Goal: Task Accomplishment & Management: Use online tool/utility

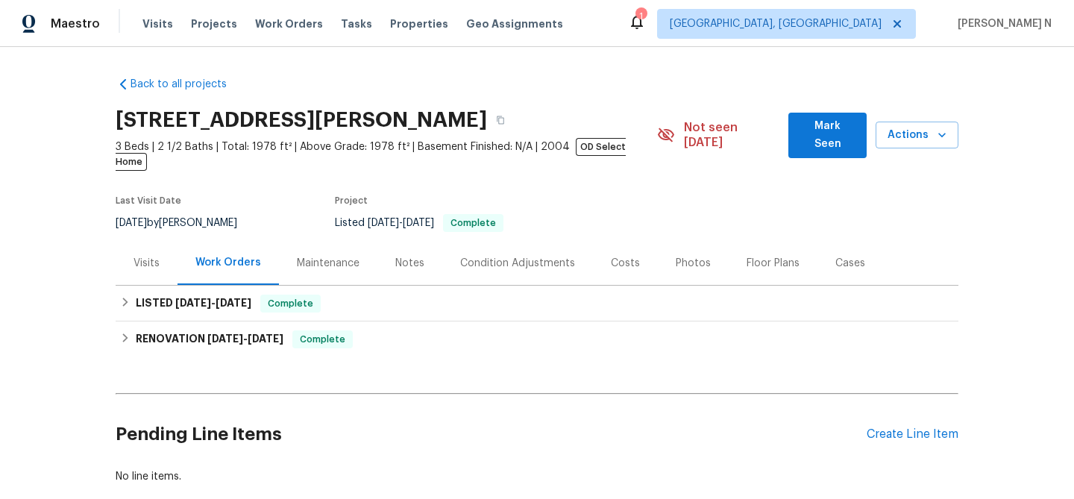
click at [332, 256] on div "Maintenance" at bounding box center [328, 263] width 63 height 15
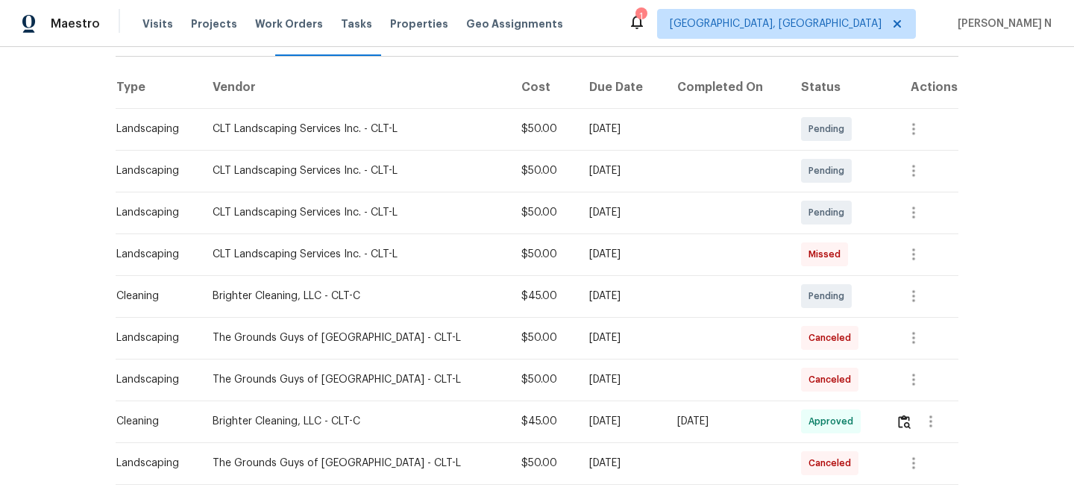
scroll to position [241, 0]
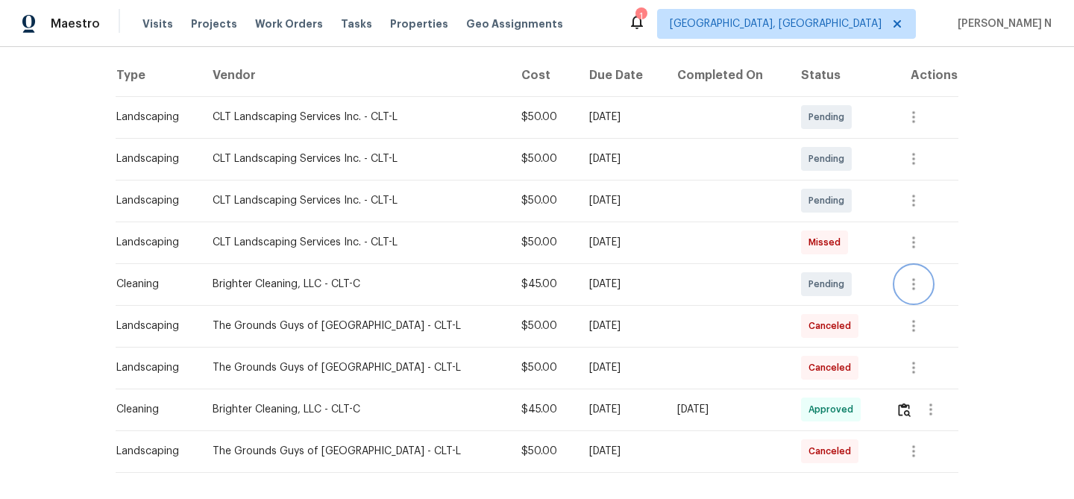
click at [913, 275] on icon "button" at bounding box center [913, 284] width 18 height 18
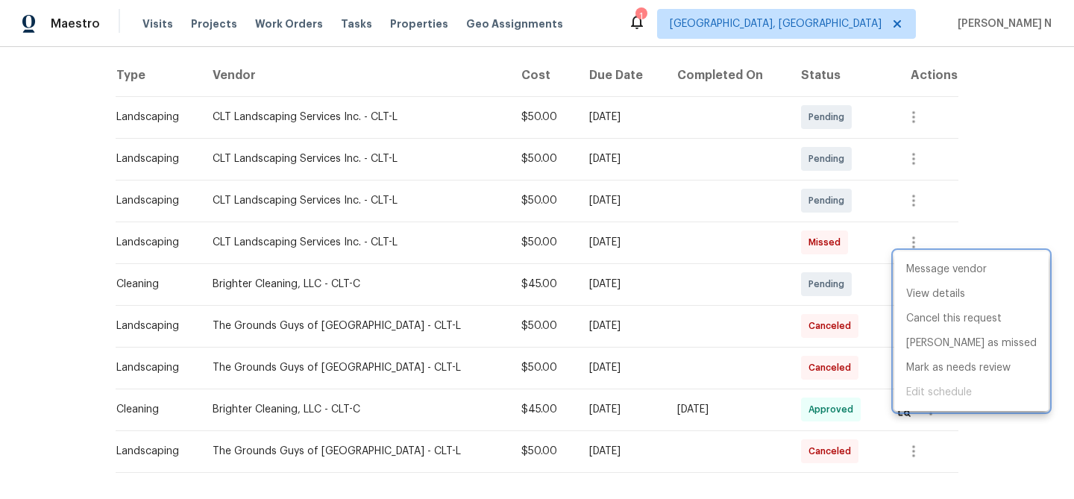
click at [909, 230] on div at bounding box center [537, 249] width 1074 height 499
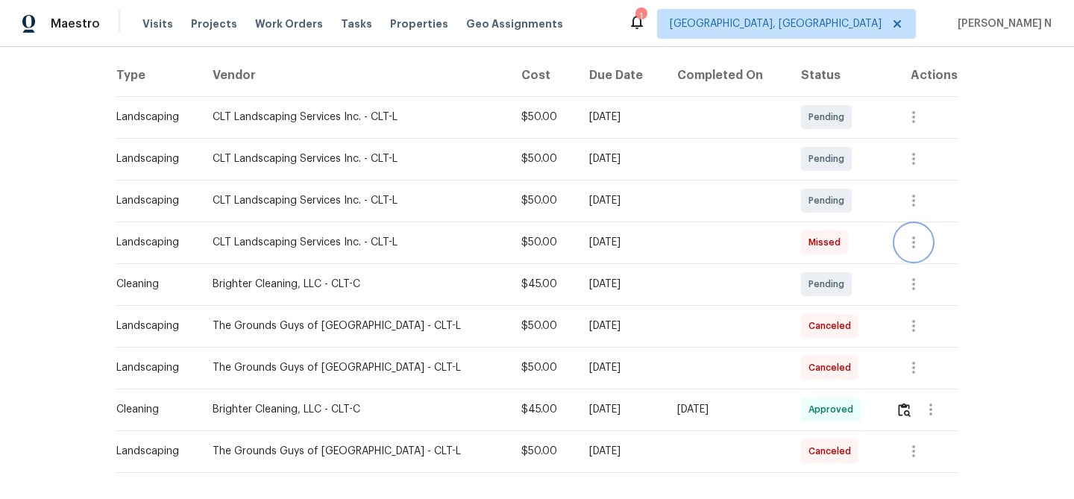
click at [909, 233] on icon "button" at bounding box center [913, 242] width 18 height 18
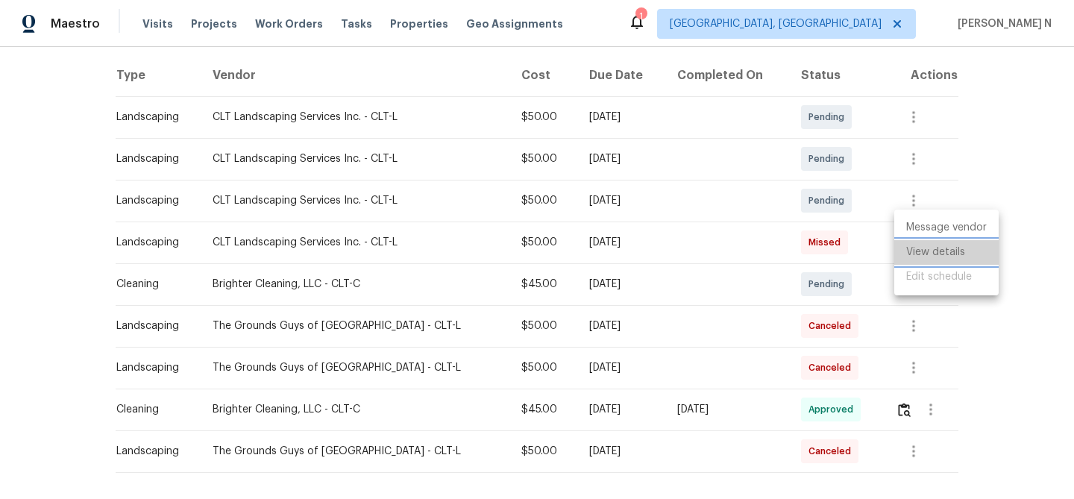
click at [926, 259] on li "View details" at bounding box center [946, 252] width 104 height 25
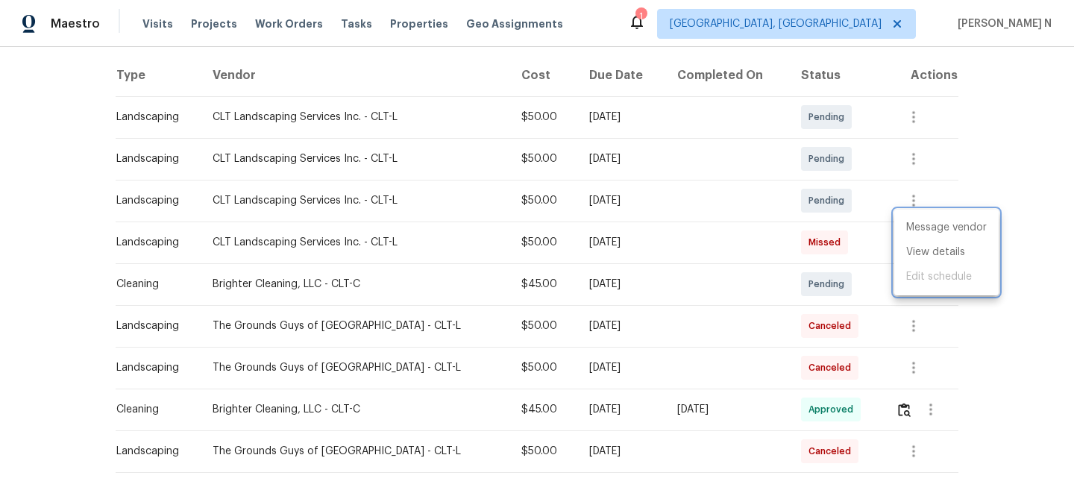
click at [896, 388] on div at bounding box center [537, 249] width 1074 height 499
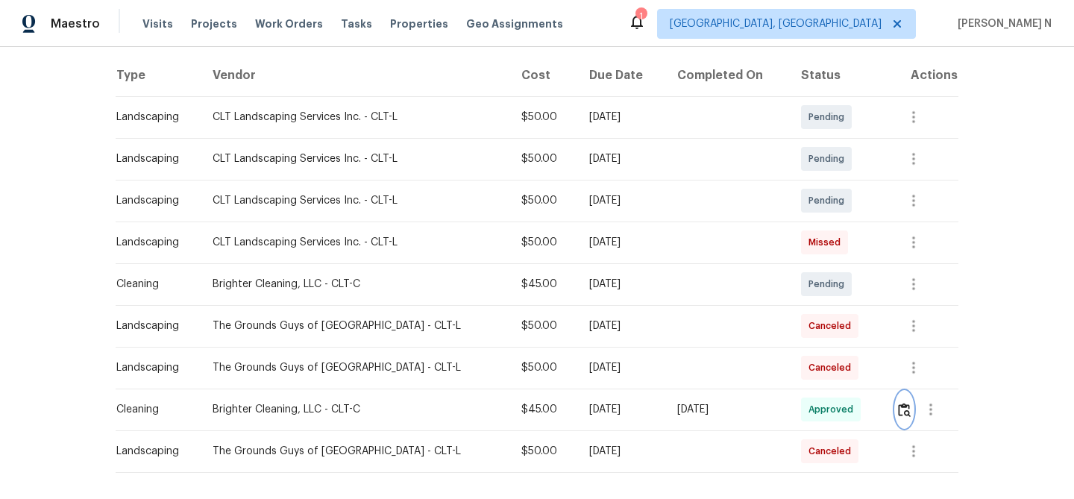
click at [899, 403] on img "button" at bounding box center [904, 410] width 13 height 14
click at [989, 348] on div "Back to all projects 1523 Callender Ln, Charlotte, NC 28269 3 Beds | 2 1/2 Bath…" at bounding box center [537, 273] width 1074 height 452
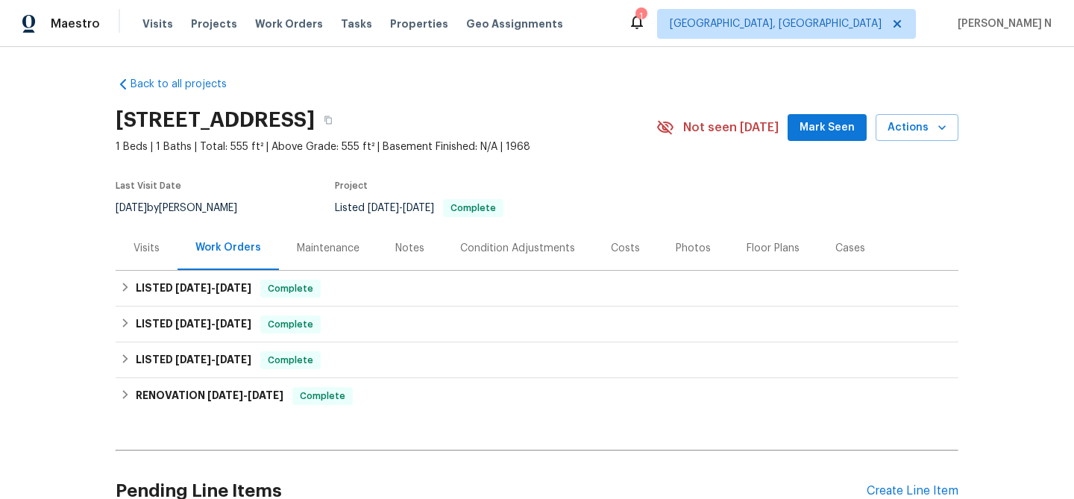
click at [348, 260] on div "Maintenance" at bounding box center [328, 248] width 98 height 44
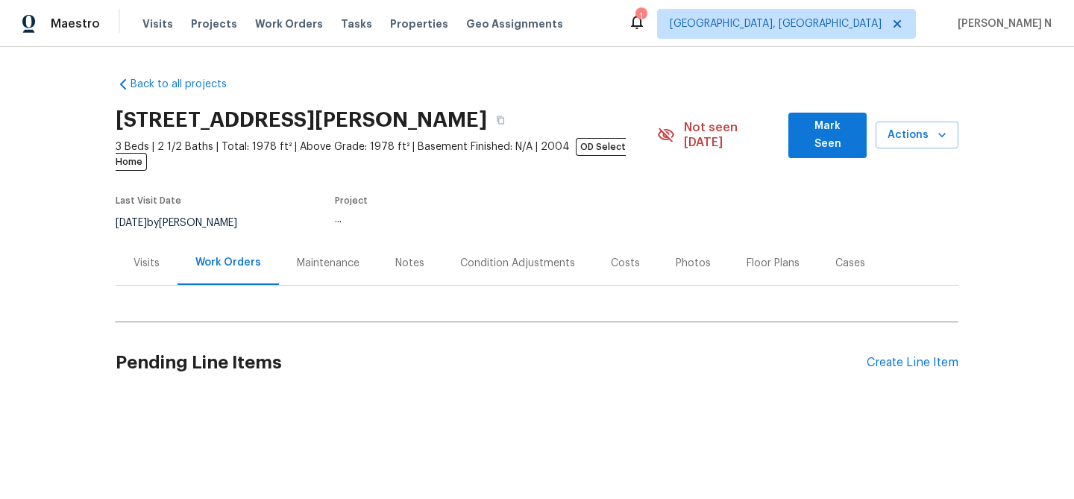
click at [327, 256] on div "Maintenance" at bounding box center [328, 263] width 63 height 15
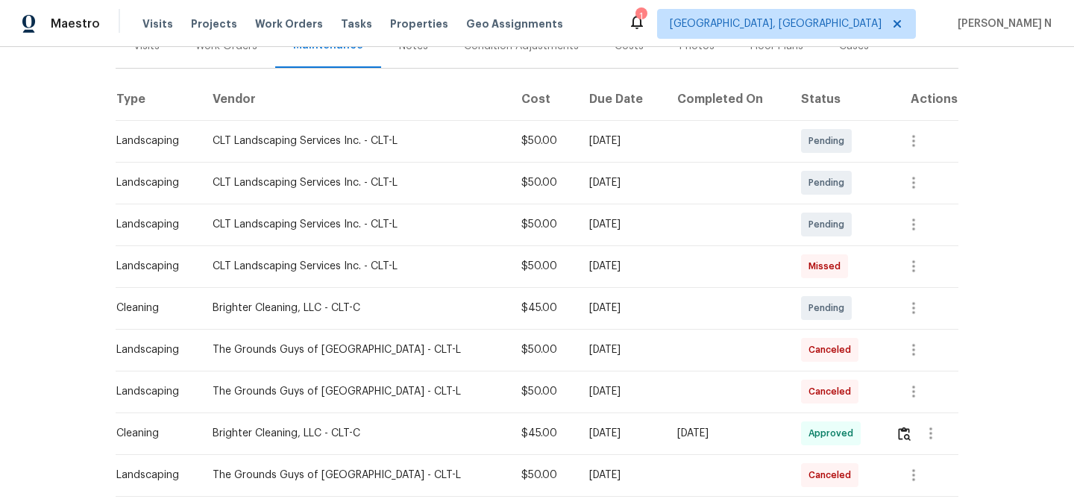
scroll to position [215, 0]
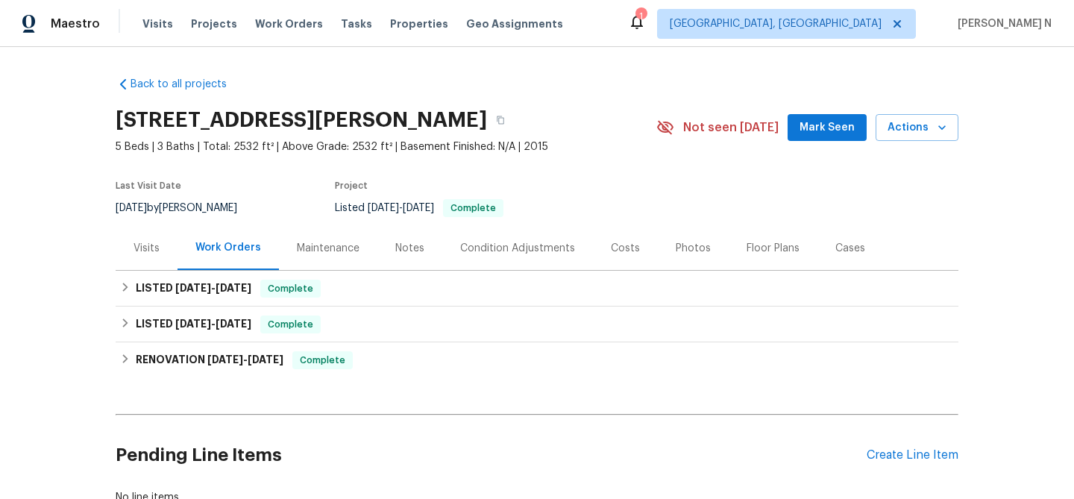
click at [317, 249] on div "Maintenance" at bounding box center [328, 248] width 63 height 15
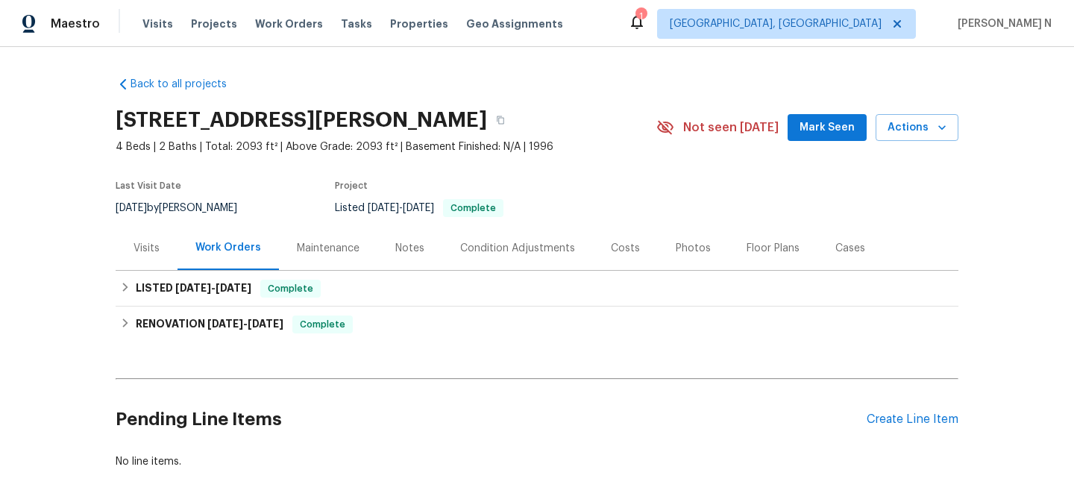
click at [335, 250] on div "Maintenance" at bounding box center [328, 248] width 63 height 15
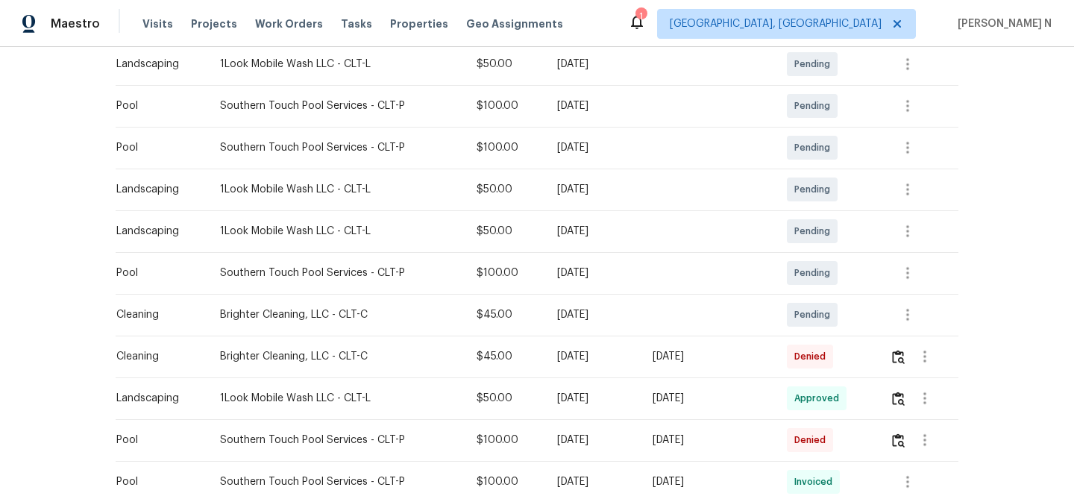
scroll to position [337, 0]
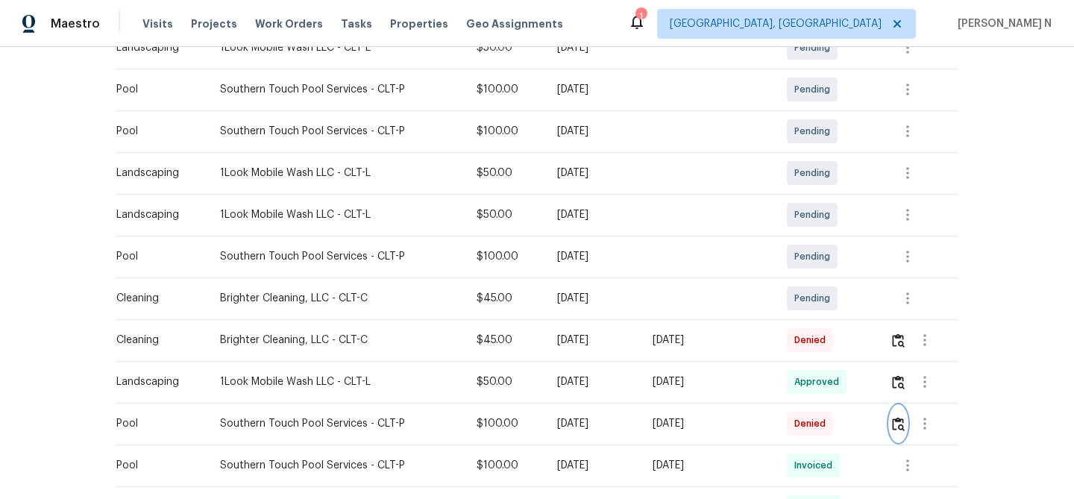
click at [904, 418] on img "button" at bounding box center [898, 424] width 13 height 14
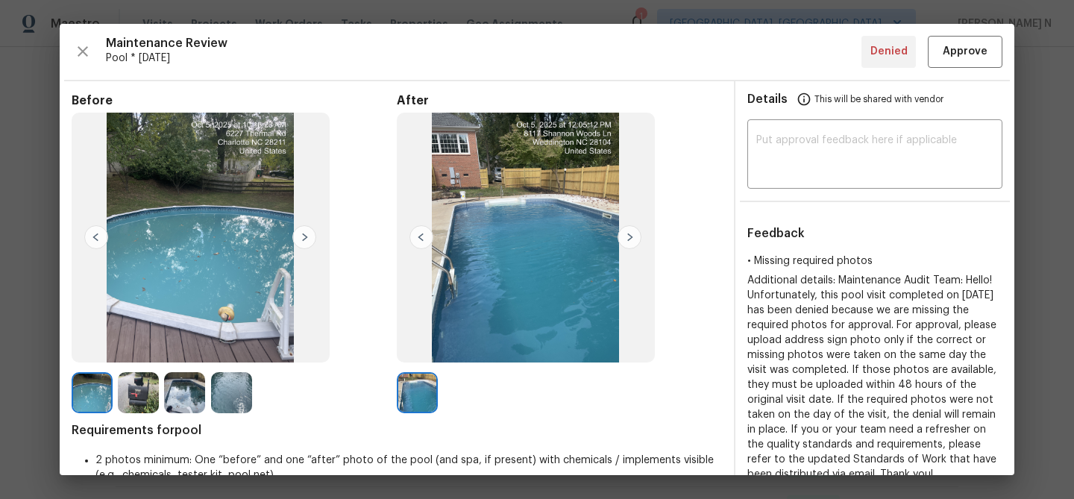
click at [135, 386] on img at bounding box center [138, 392] width 41 height 41
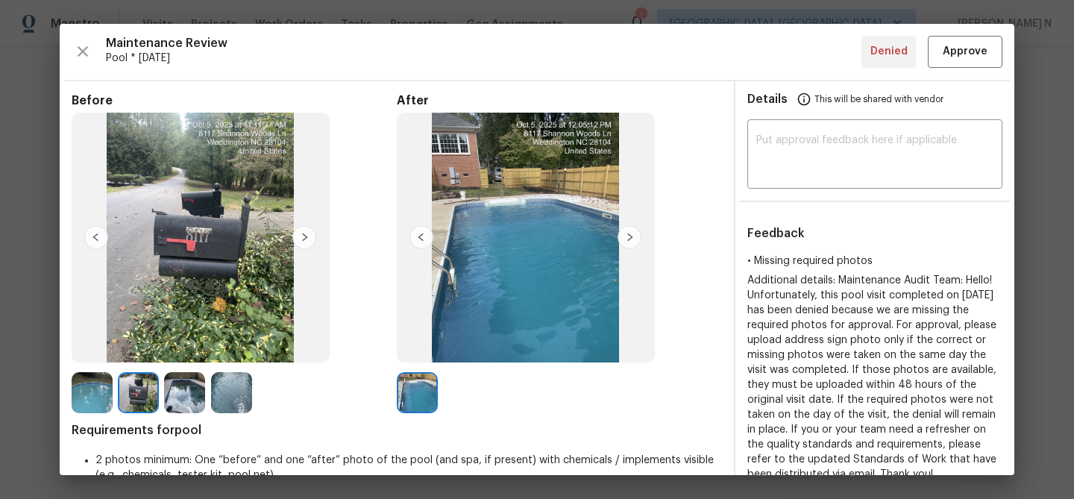
click at [195, 399] on img at bounding box center [184, 392] width 41 height 41
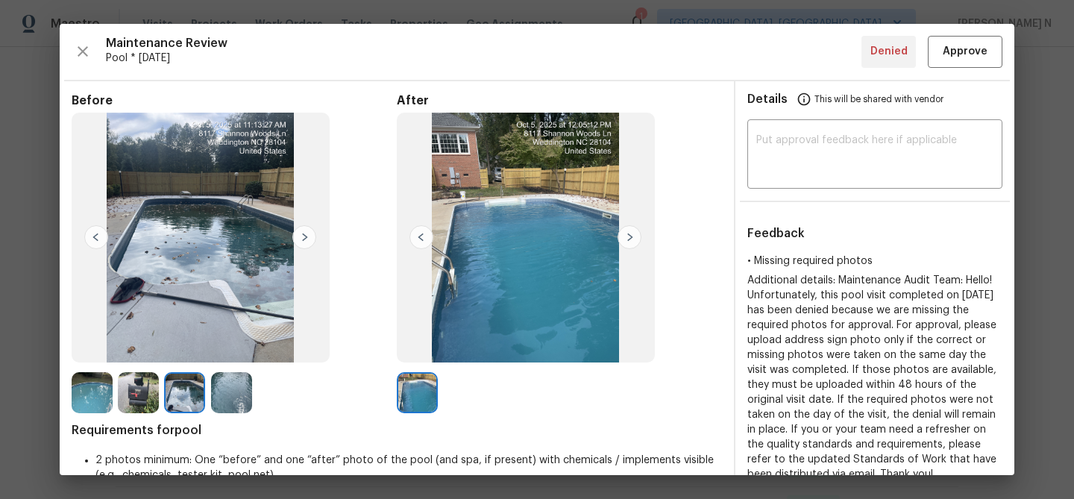
click at [430, 384] on img at bounding box center [417, 392] width 41 height 41
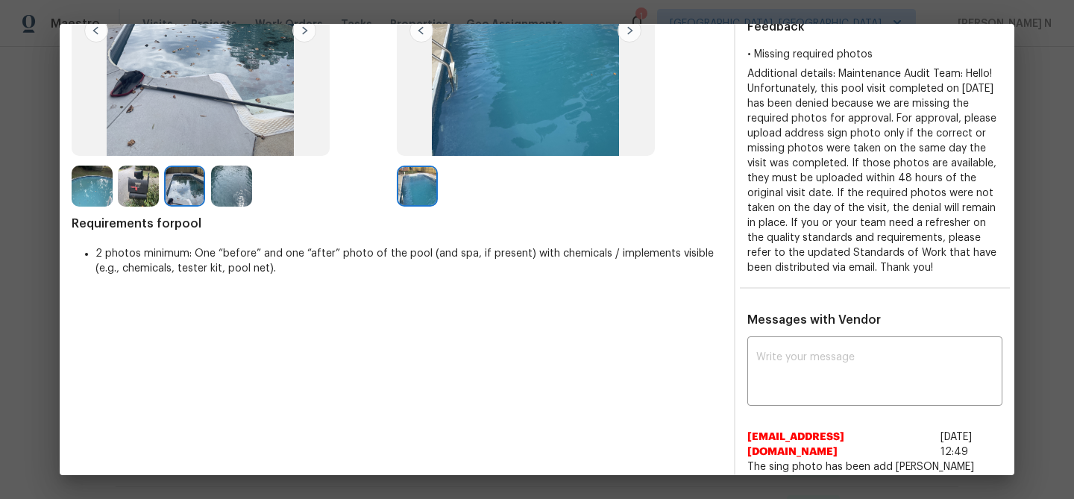
scroll to position [271, 0]
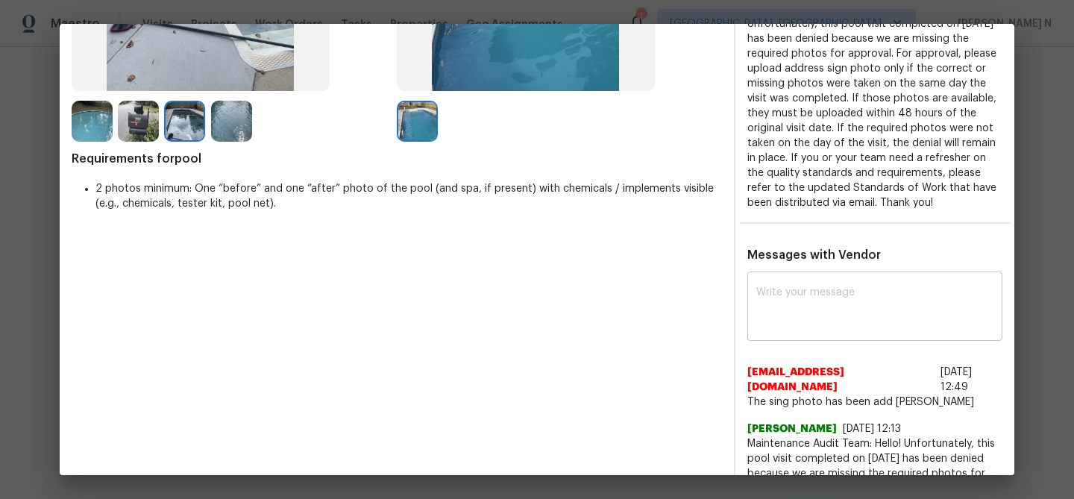
click at [798, 341] on div "x ​" at bounding box center [874, 308] width 255 height 66
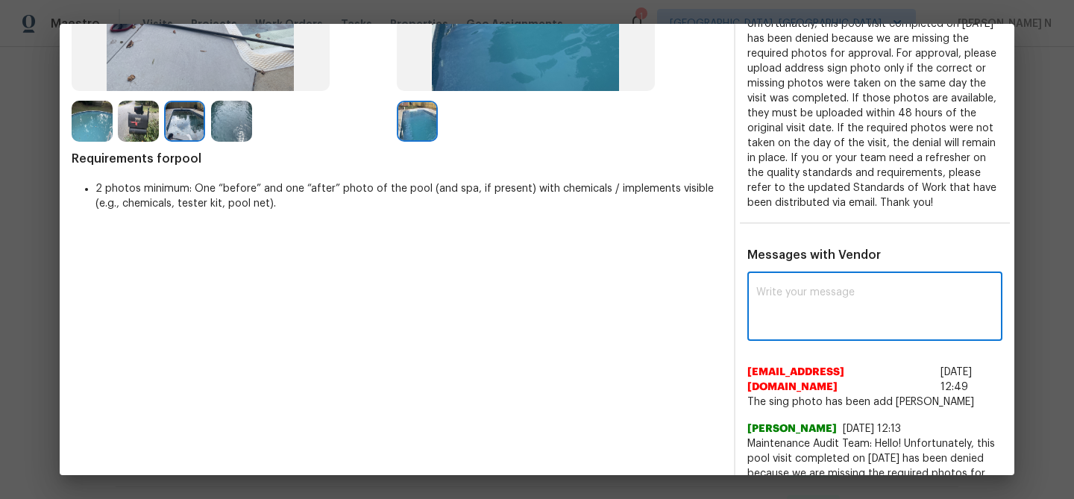
paste textarea "Maintenance Audit Team: Hello! Thank you for uploading the photo, after further…"
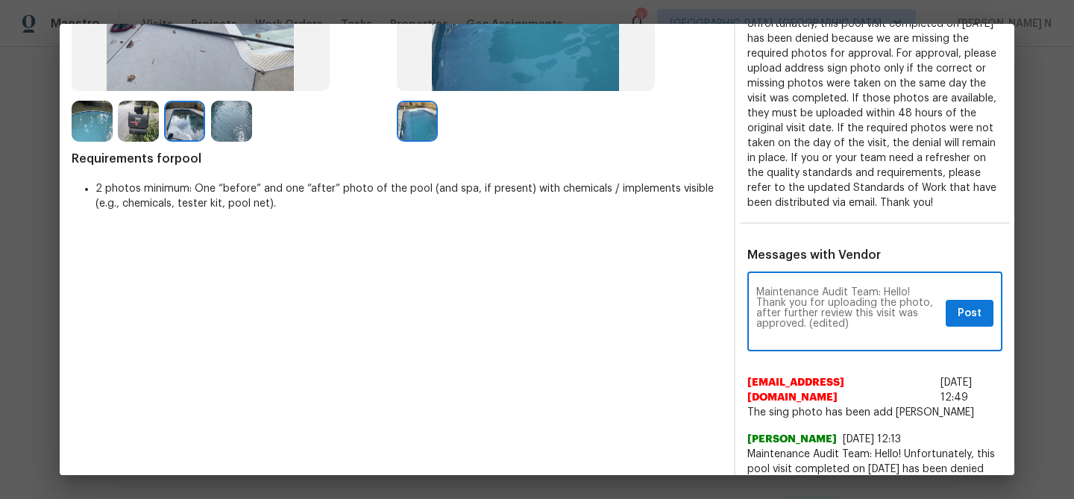
scroll to position [0, 0]
drag, startPoint x: 808, startPoint y: 341, endPoint x: 857, endPoint y: 340, distance: 48.5
click at [857, 339] on textarea "Maintenance Audit Team: Hello! Thank you for uploading the photo, after further…" at bounding box center [847, 313] width 183 height 52
type textarea "Maintenance Audit Team: Hello! Thank you for uploading the photo, after further…"
click at [966, 322] on span "Post" at bounding box center [969, 313] width 24 height 19
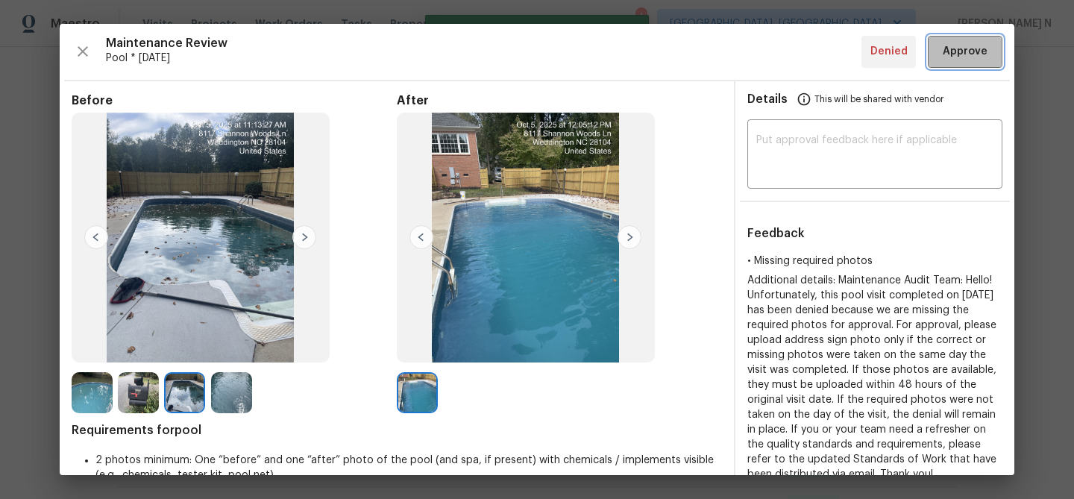
click at [954, 50] on span "Approve" at bounding box center [964, 51] width 45 height 19
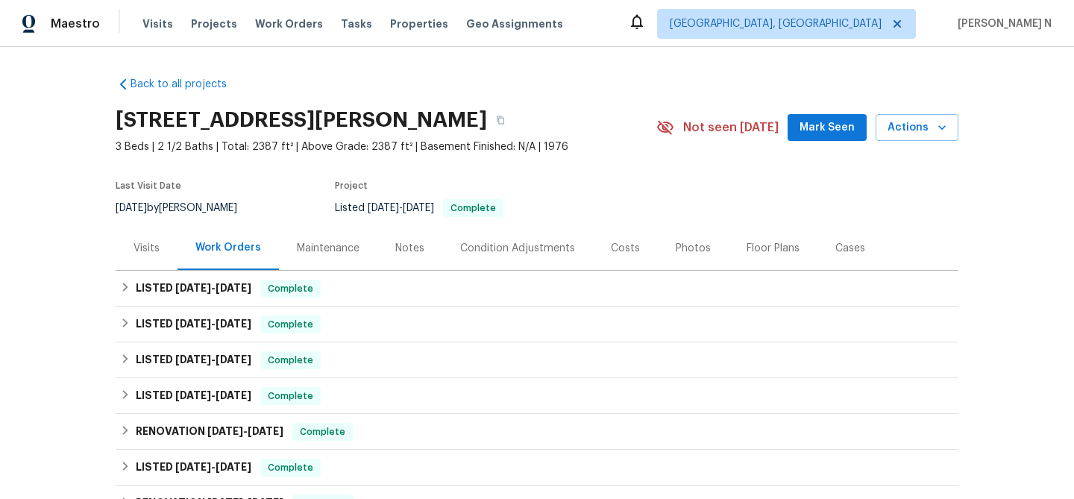
click at [356, 259] on div "Maintenance" at bounding box center [328, 248] width 98 height 44
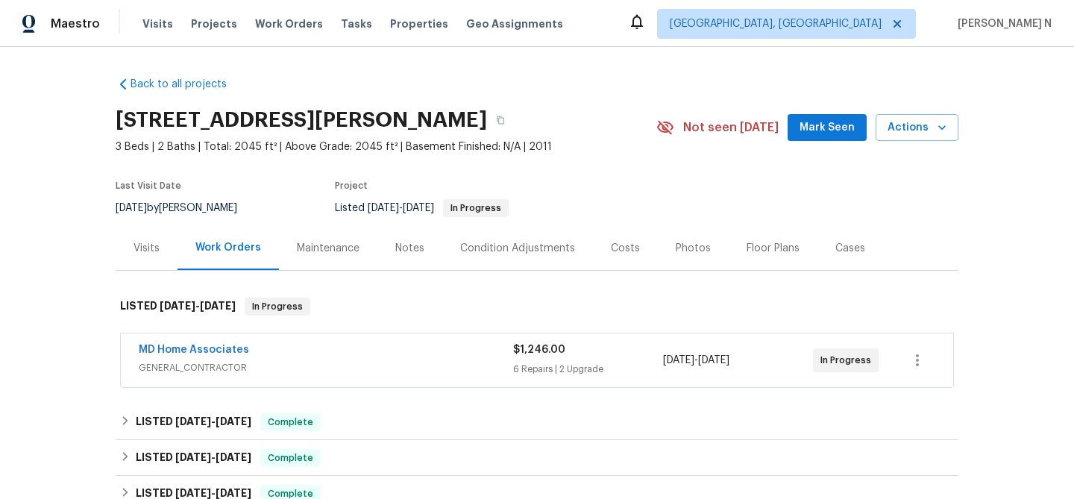
click at [342, 257] on div "Maintenance" at bounding box center [328, 248] width 98 height 44
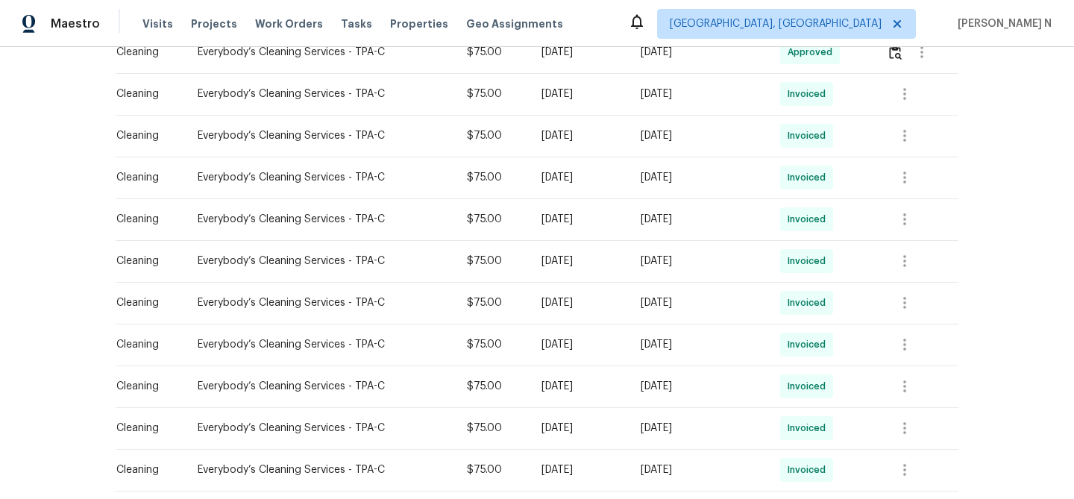
scroll to position [399, 0]
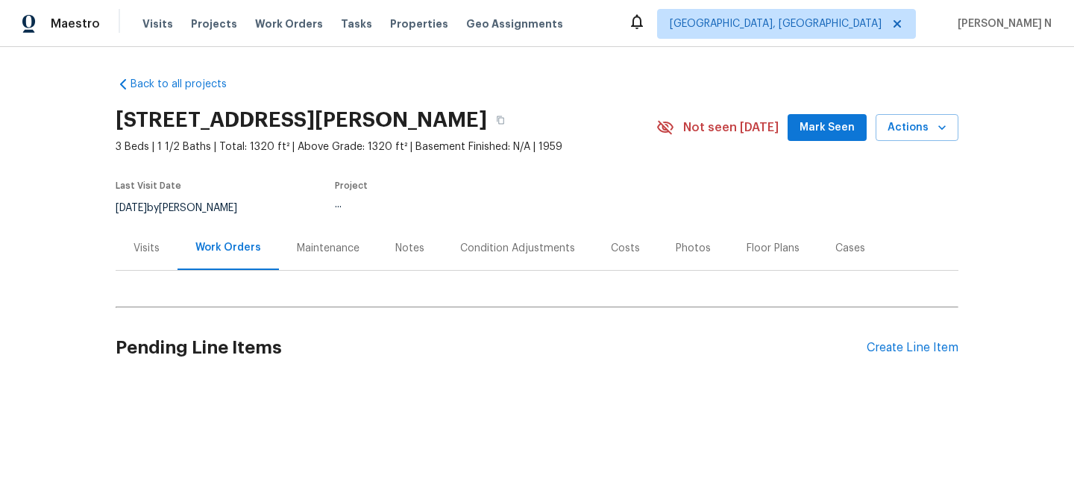
click at [325, 255] on div "Maintenance" at bounding box center [328, 248] width 98 height 44
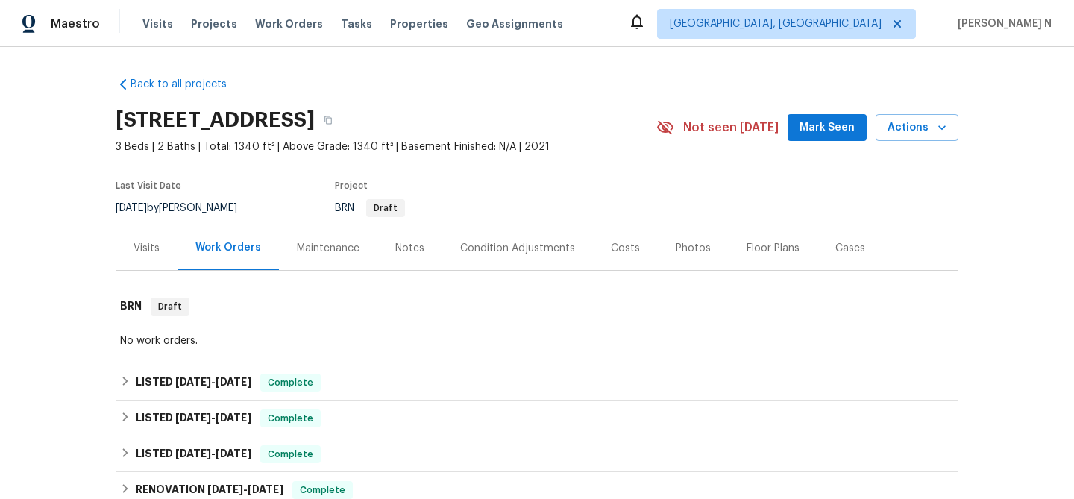
click at [321, 249] on div "Maintenance" at bounding box center [328, 248] width 63 height 15
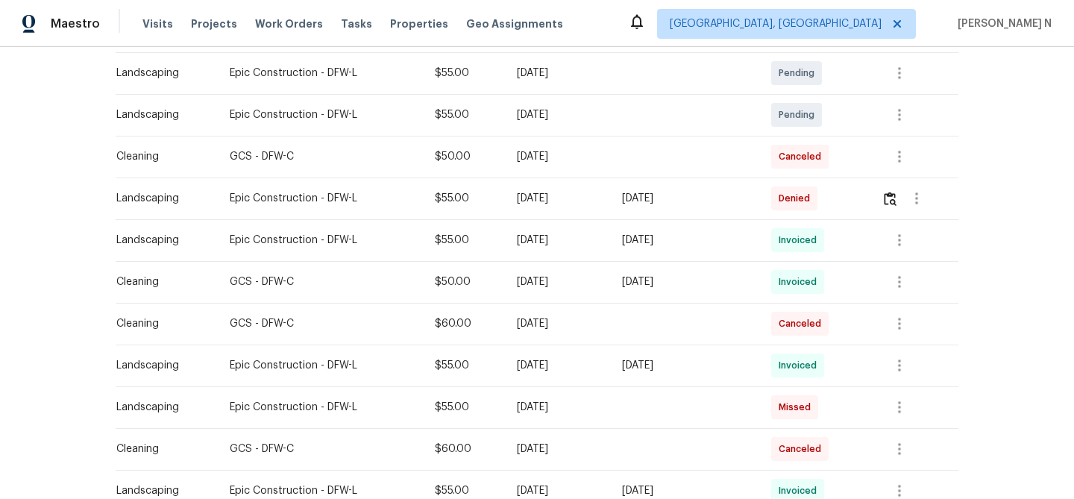
scroll to position [298, 0]
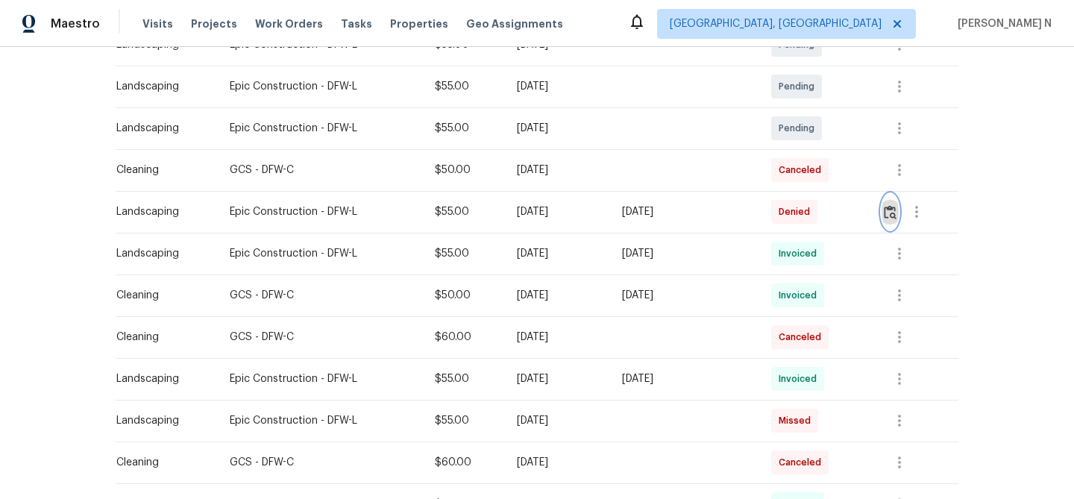
click at [896, 218] on img "button" at bounding box center [889, 212] width 13 height 14
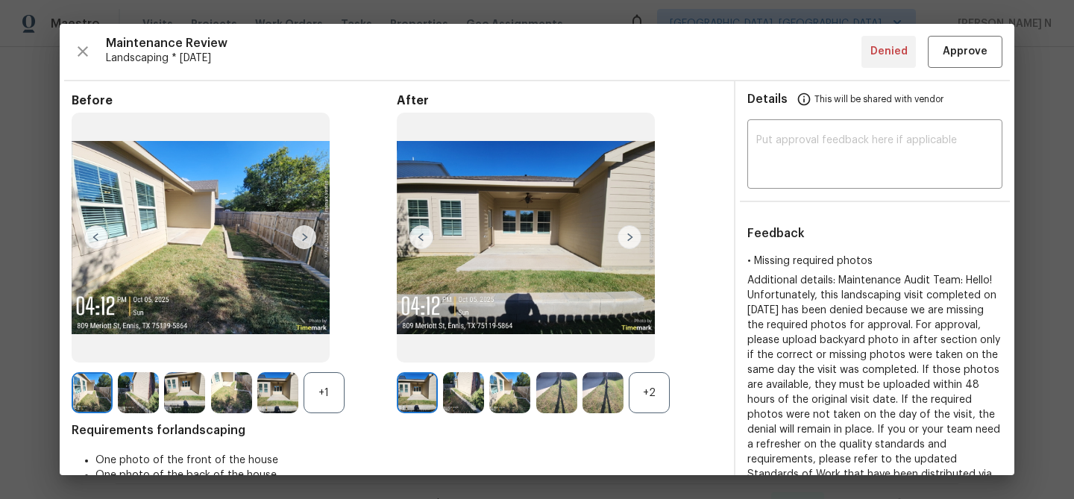
click at [666, 404] on div "+2" at bounding box center [648, 392] width 41 height 41
click at [324, 399] on div "+1" at bounding box center [323, 392] width 41 height 41
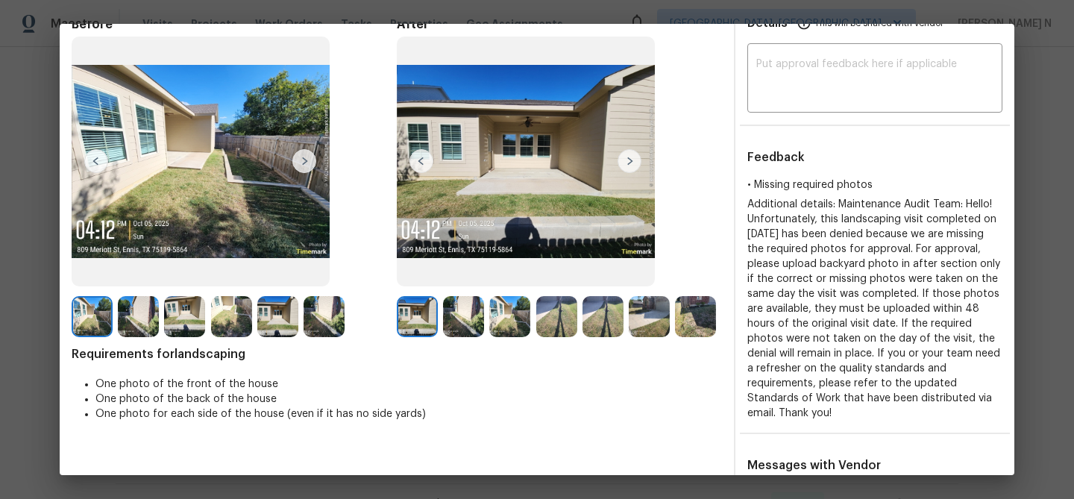
scroll to position [63, 0]
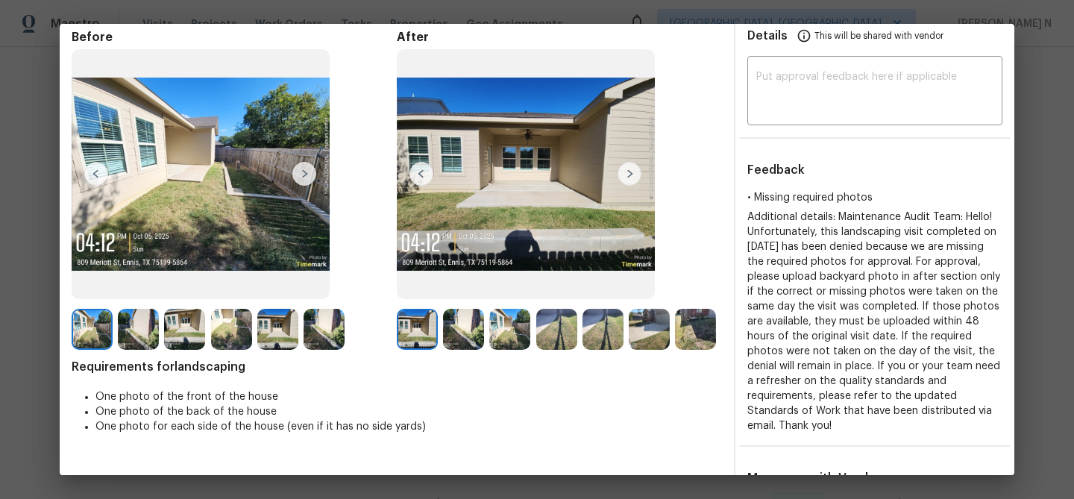
click at [179, 335] on img at bounding box center [184, 329] width 41 height 41
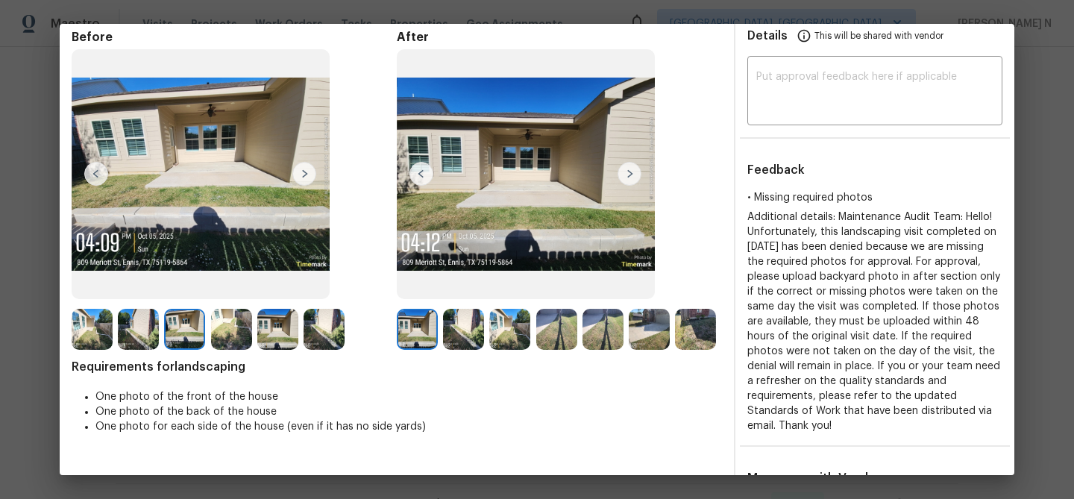
click at [283, 324] on img at bounding box center [277, 329] width 41 height 41
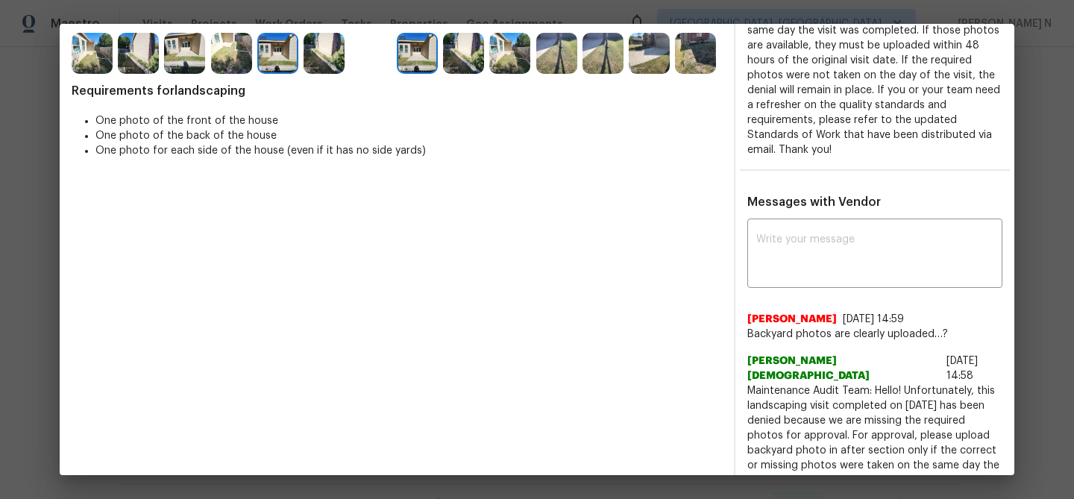
scroll to position [392, 0]
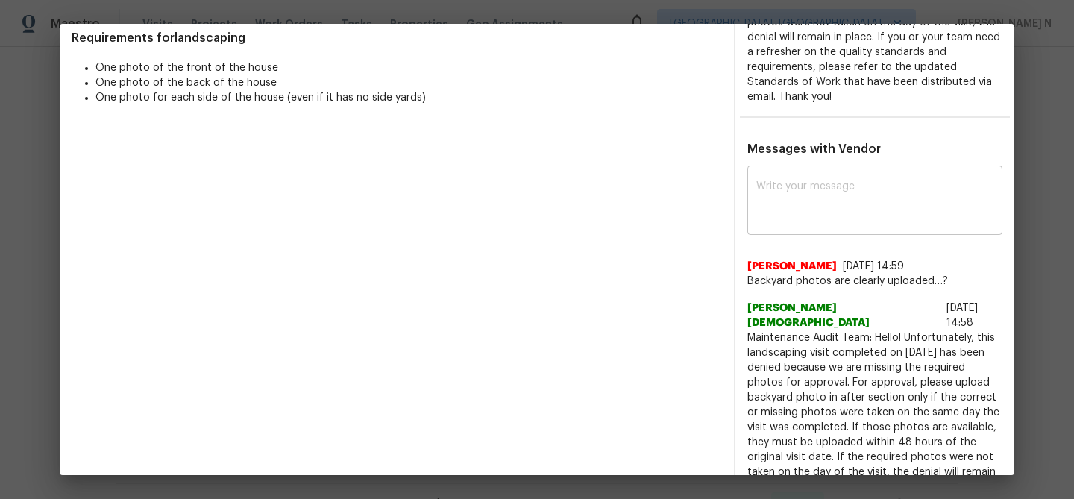
click at [799, 185] on textarea at bounding box center [874, 202] width 237 height 42
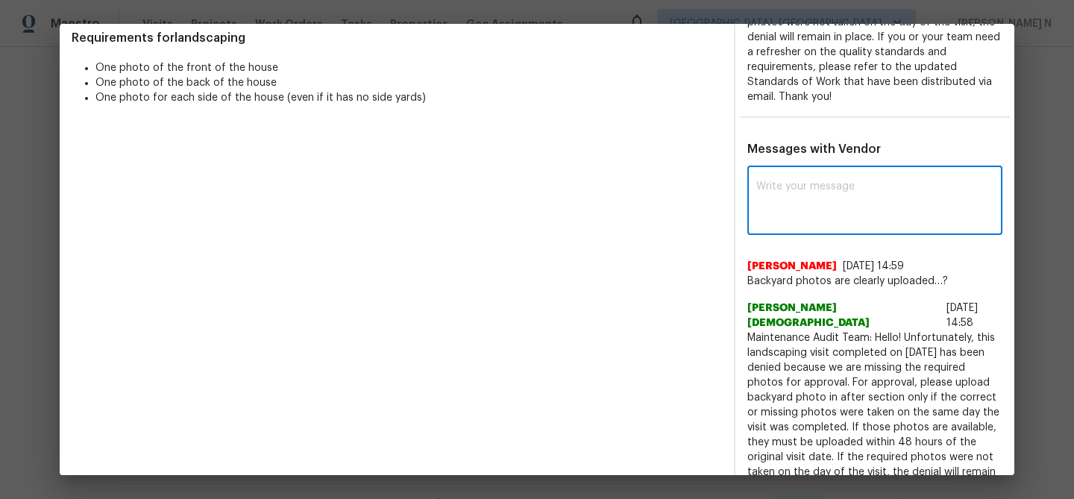
paste textarea "Maintenance Audit Team: Hello! Thank you for uploading the photo, after further…"
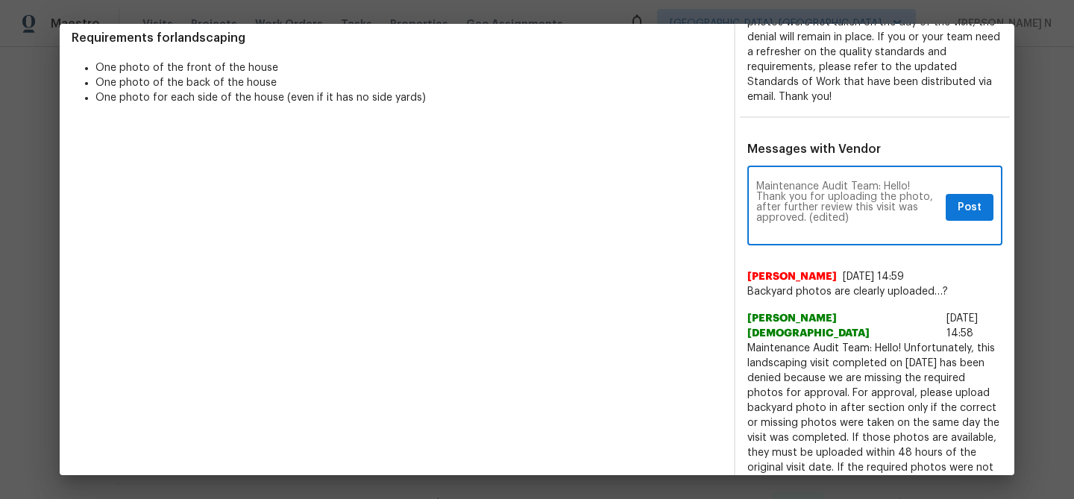
scroll to position [0, 0]
drag, startPoint x: 807, startPoint y: 218, endPoint x: 849, endPoint y: 218, distance: 41.7
click at [849, 218] on textarea "Maintenance Audit Team: Hello! Thank you for uploading the photo, after further…" at bounding box center [847, 207] width 183 height 52
type textarea "Maintenance Audit Team: Hello! Thank you for uploading the photo, after further…"
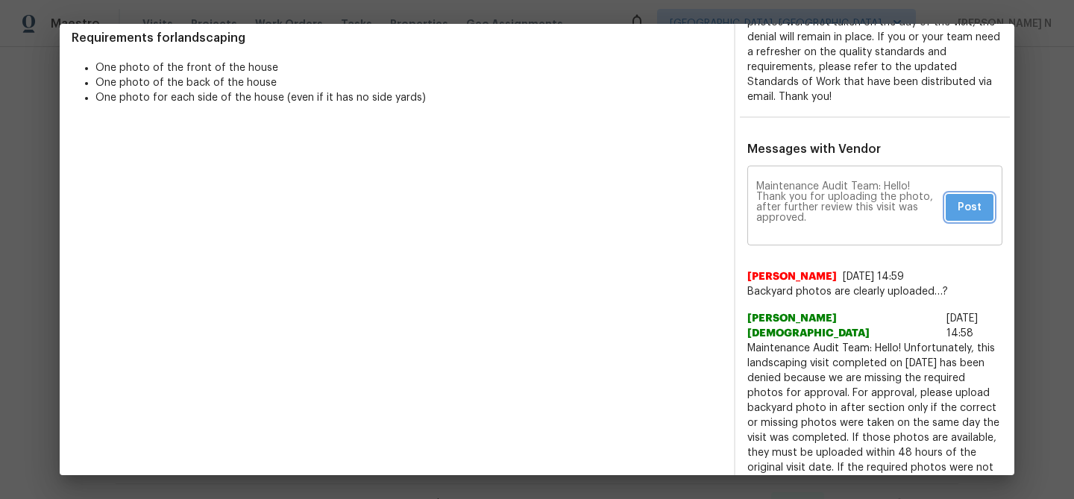
click at [978, 196] on button "Post" at bounding box center [969, 208] width 48 height 28
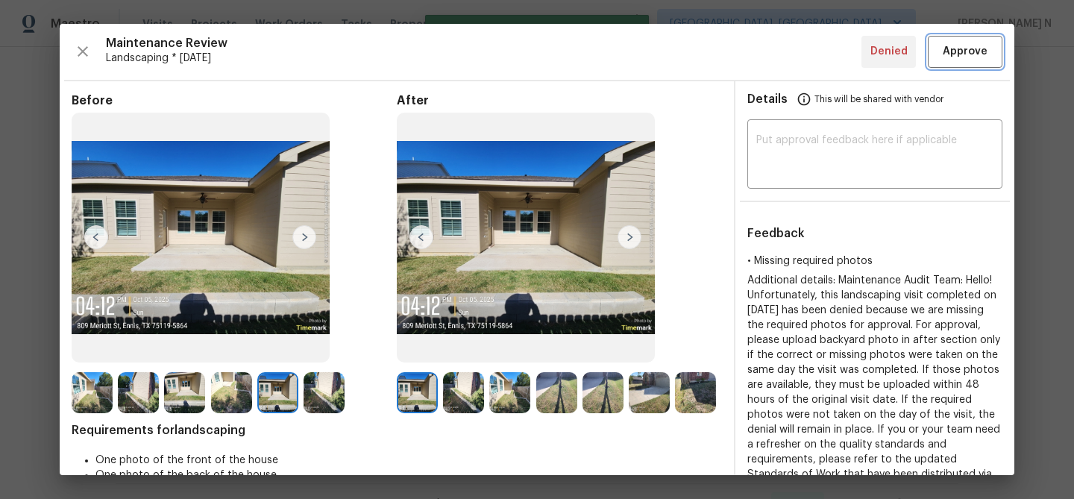
click at [956, 37] on button "Approve" at bounding box center [964, 52] width 75 height 32
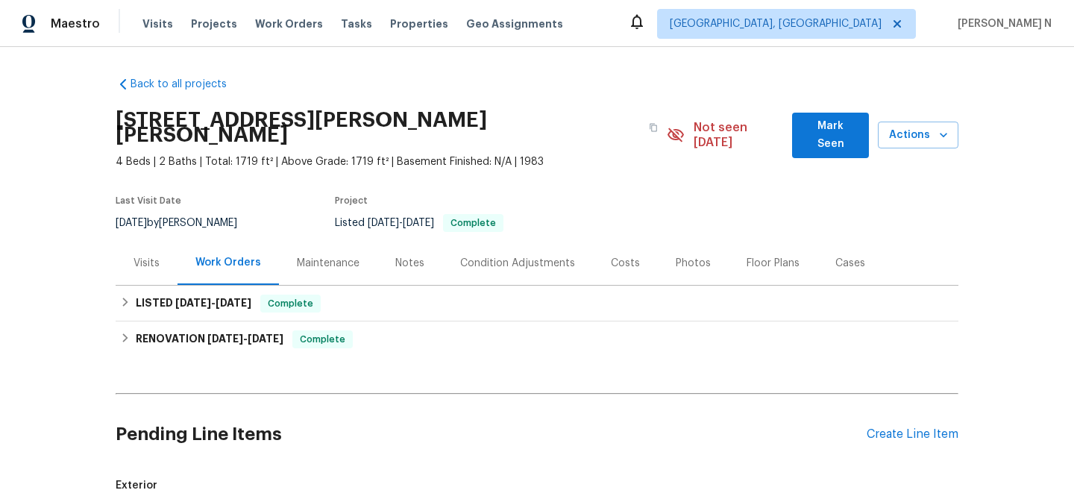
click at [308, 257] on div "Maintenance" at bounding box center [328, 263] width 98 height 44
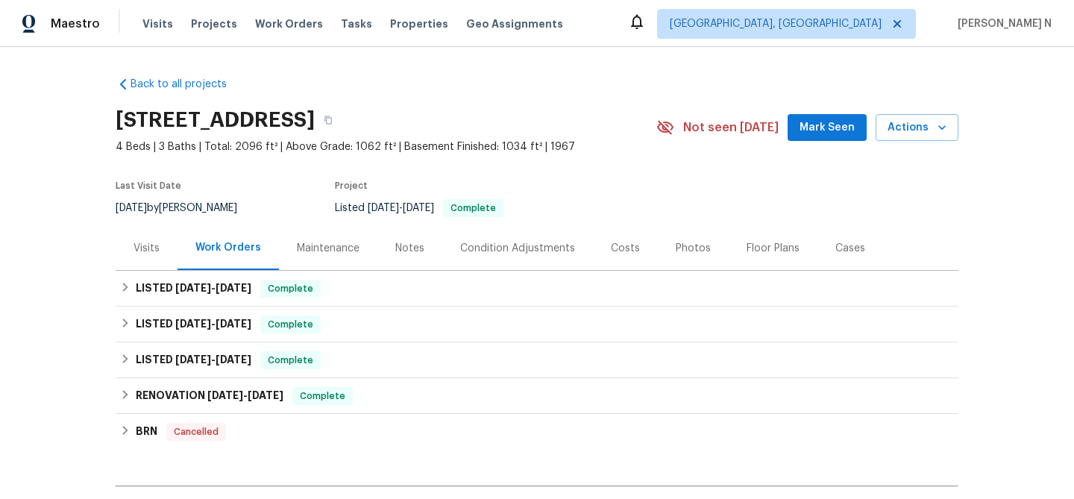
click at [328, 247] on div "Maintenance" at bounding box center [328, 248] width 63 height 15
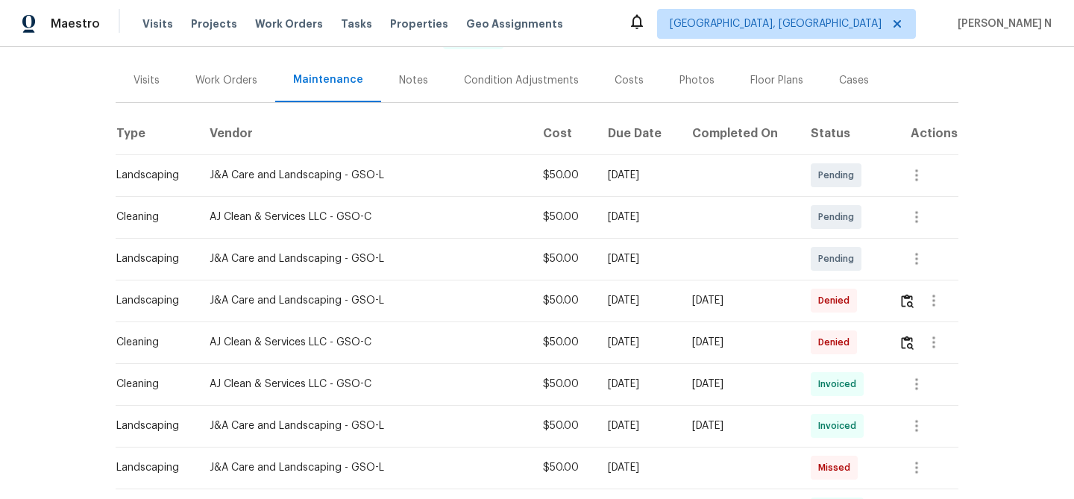
scroll to position [179, 0]
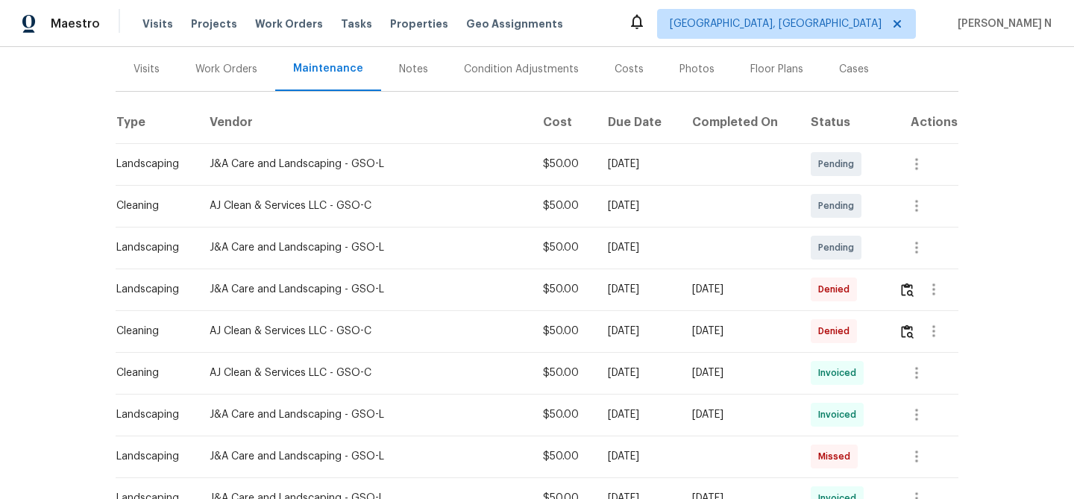
click at [898, 294] on div at bounding box center [927, 289] width 59 height 36
click at [901, 294] on img "button" at bounding box center [907, 290] width 13 height 14
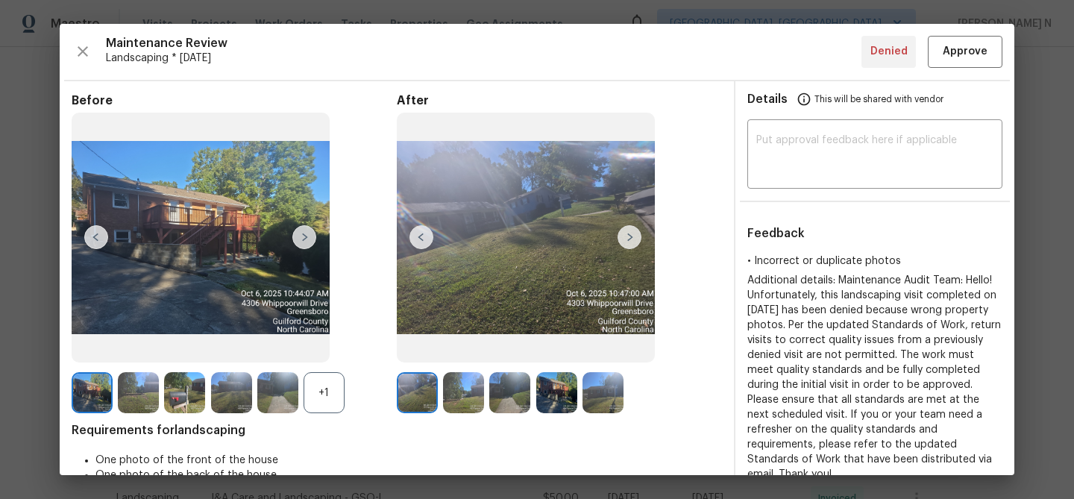
click at [318, 386] on div "+1" at bounding box center [323, 392] width 41 height 41
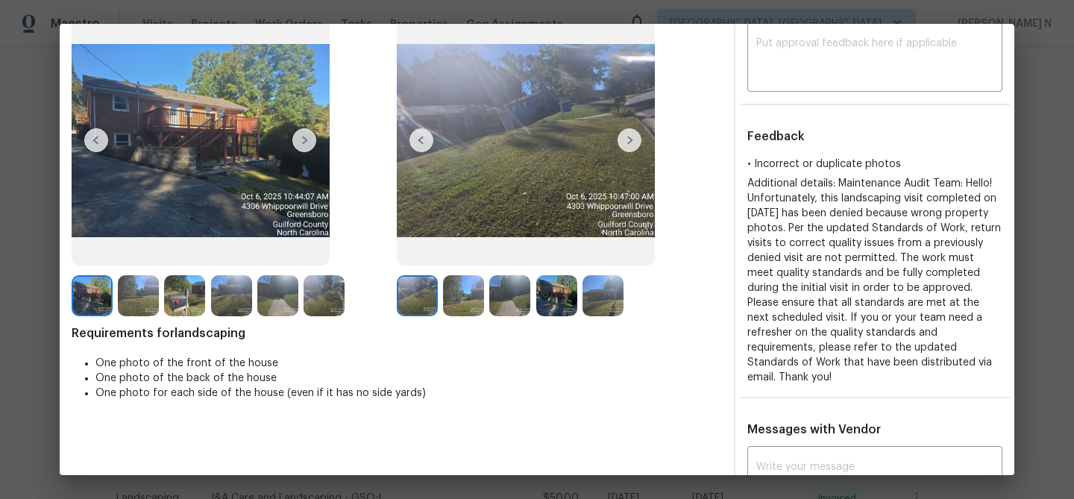
scroll to position [19, 0]
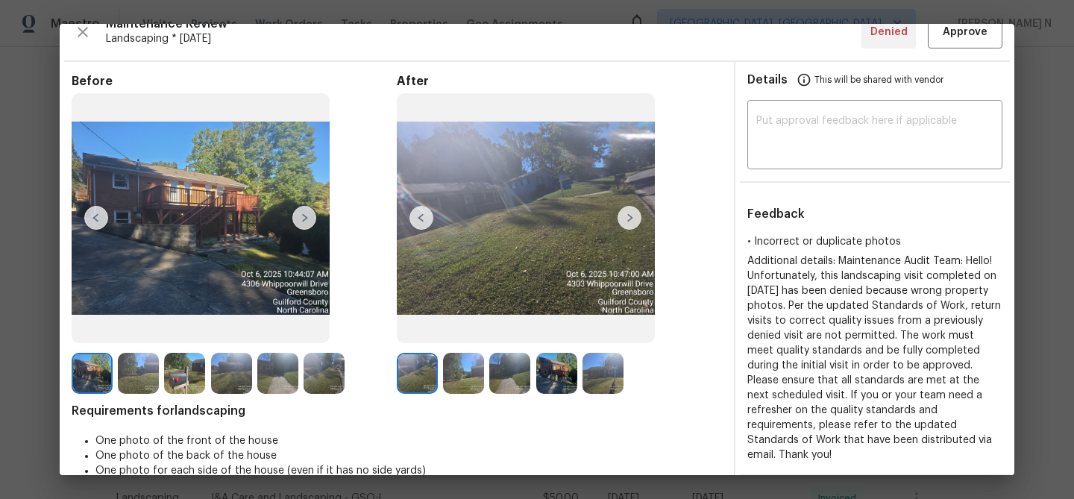
click at [556, 365] on img at bounding box center [556, 373] width 41 height 41
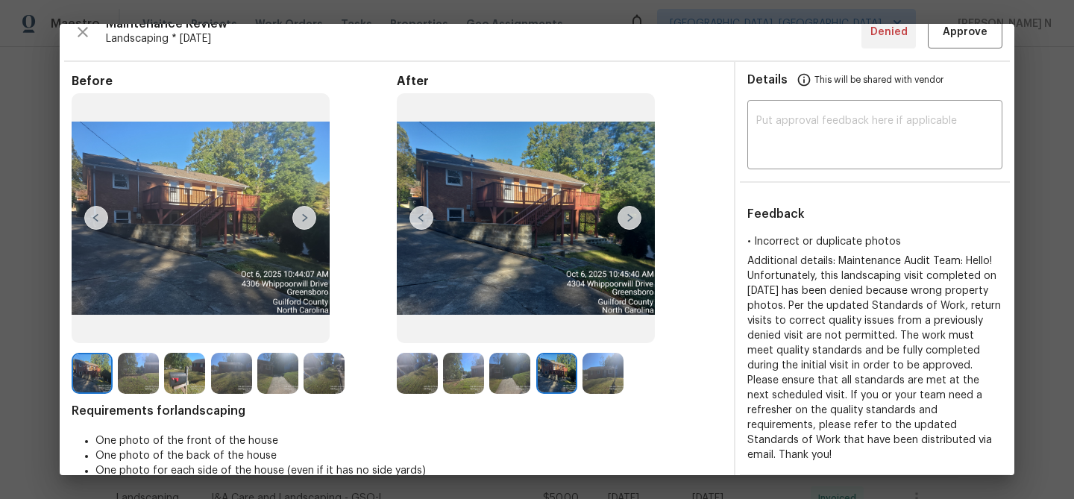
click at [616, 376] on img at bounding box center [602, 373] width 41 height 41
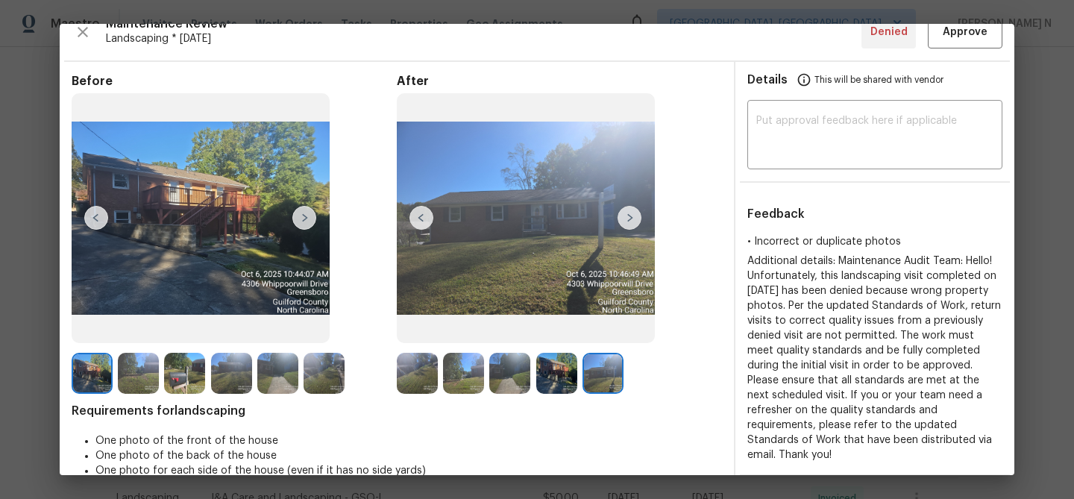
click at [192, 386] on img at bounding box center [184, 373] width 41 height 41
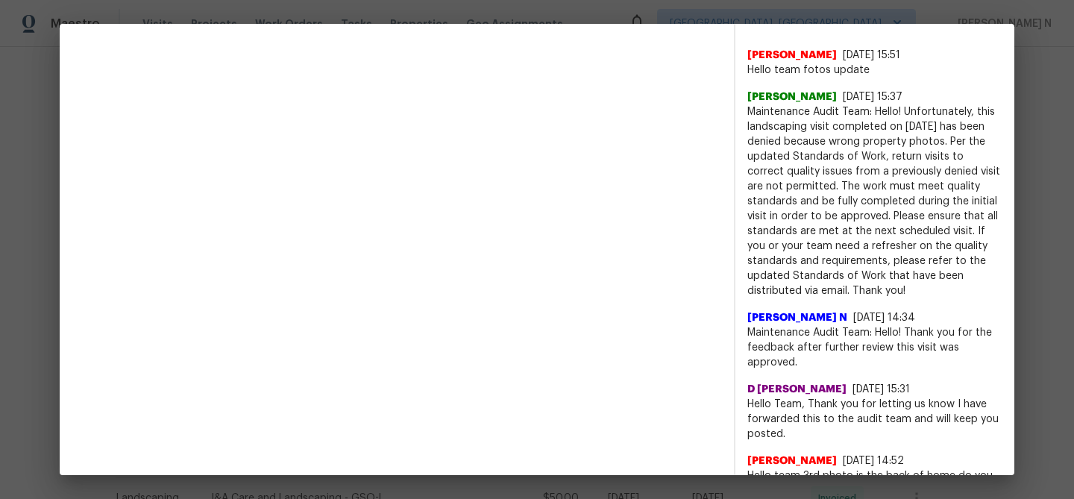
scroll to position [590, 0]
click at [802, 324] on span "Maintenance Audit Team: Hello! Thank you for the feedback after further review …" at bounding box center [874, 346] width 255 height 45
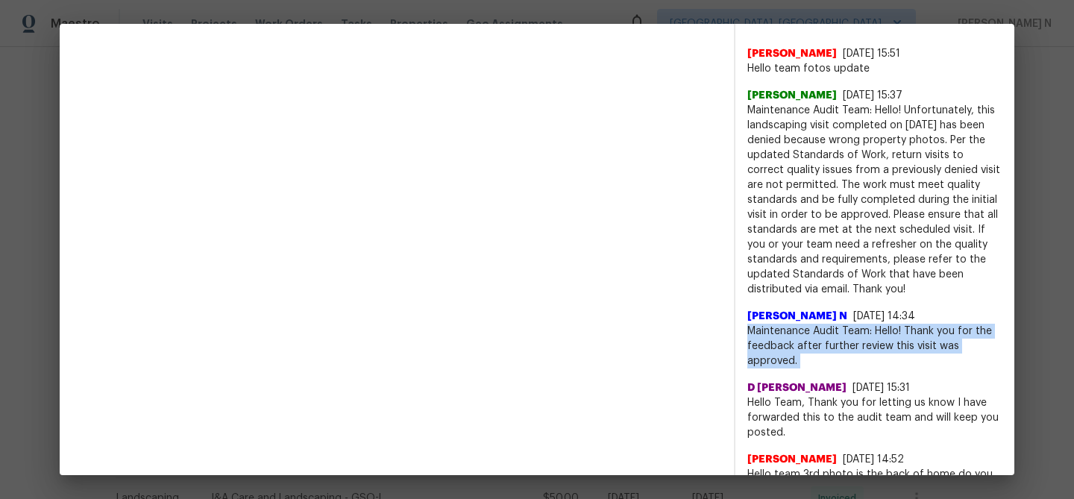
click at [802, 324] on span "Maintenance Audit Team: Hello! Thank you for the feedback after further review …" at bounding box center [874, 346] width 255 height 45
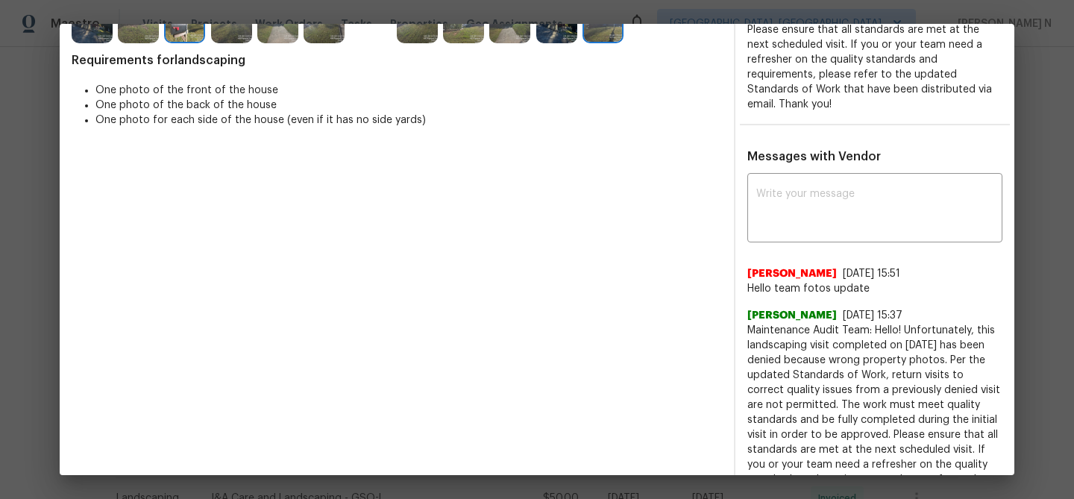
scroll to position [253, 0]
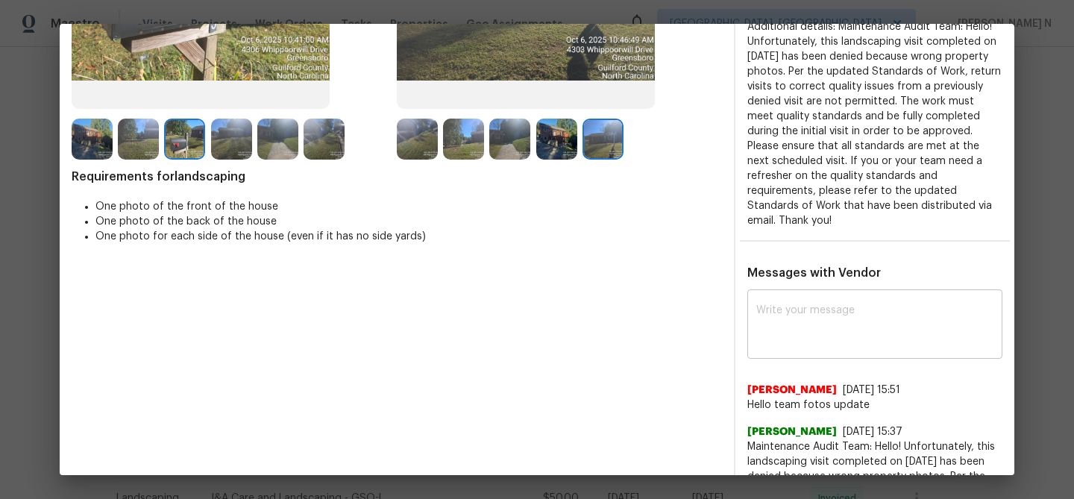
click at [808, 328] on textarea at bounding box center [874, 326] width 237 height 42
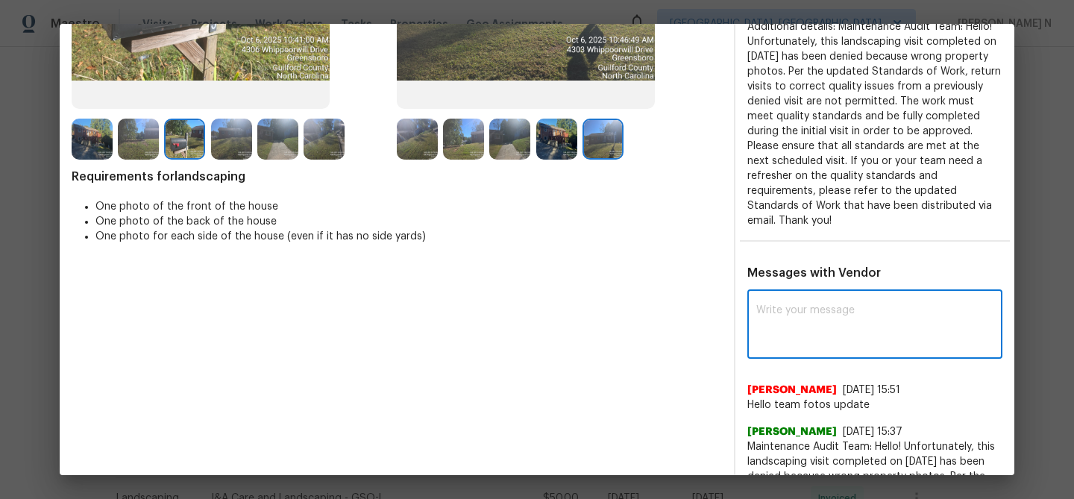
paste textarea "Maintenance Audit Team: Hello! Thank you for uploading the photo, after further…"
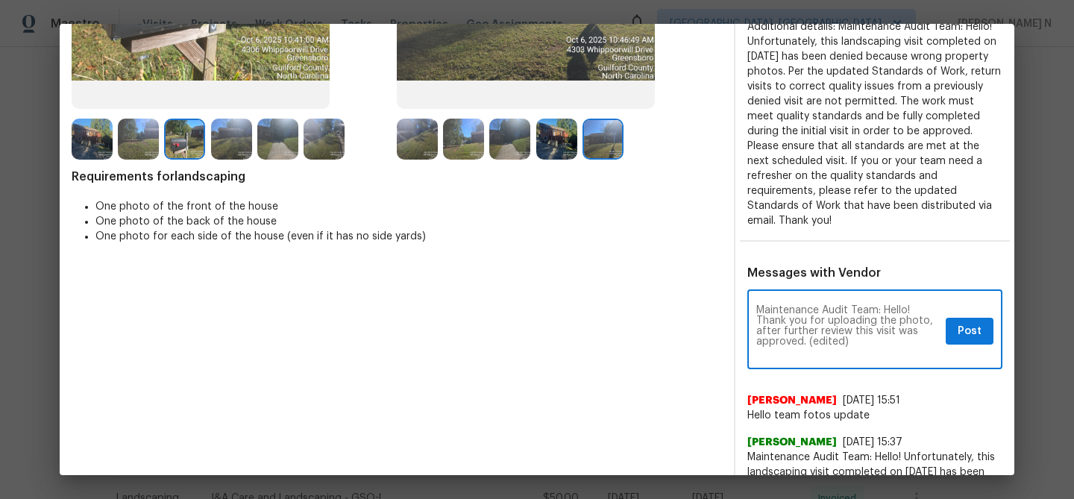
scroll to position [0, 0]
drag, startPoint x: 805, startPoint y: 328, endPoint x: 868, endPoint y: 328, distance: 62.6
click at [868, 328] on textarea "Maintenance Audit Team: Hello! Thank you for uploading the photo, after further…" at bounding box center [847, 331] width 183 height 52
type textarea "Maintenance Audit Team: Hello! Thank you for uploading the photo, after further…"
click at [971, 322] on span "Post" at bounding box center [969, 331] width 24 height 19
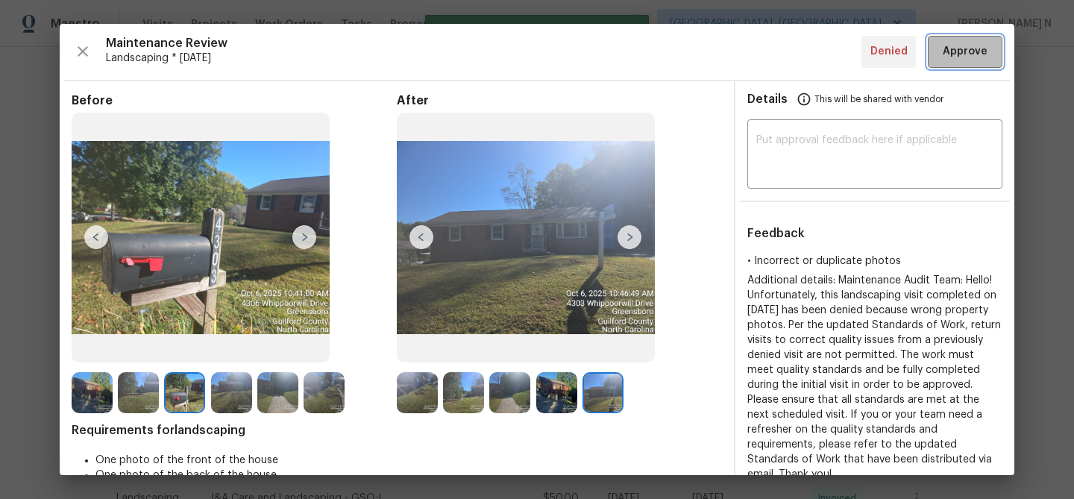
click at [947, 64] on button "Approve" at bounding box center [964, 52] width 75 height 32
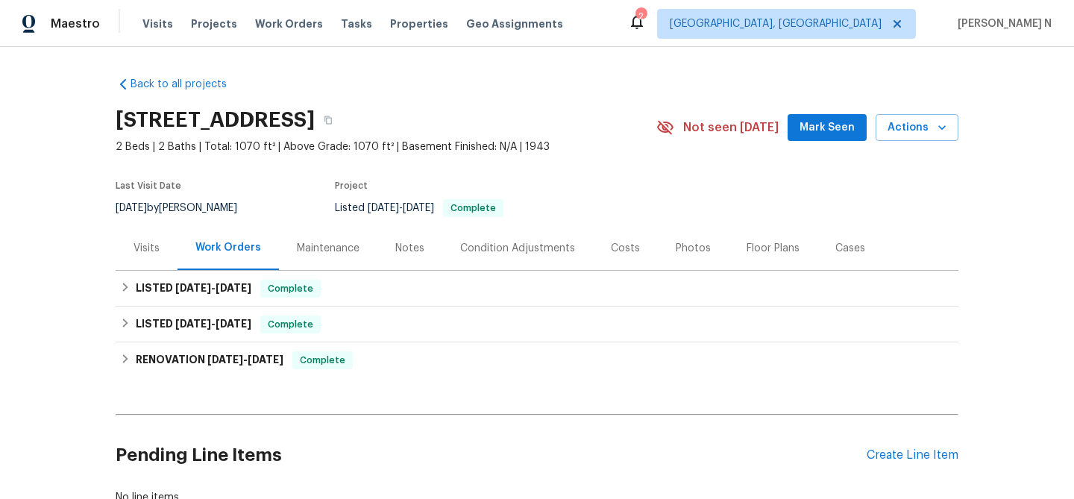
click at [321, 239] on div "Maintenance" at bounding box center [328, 248] width 98 height 44
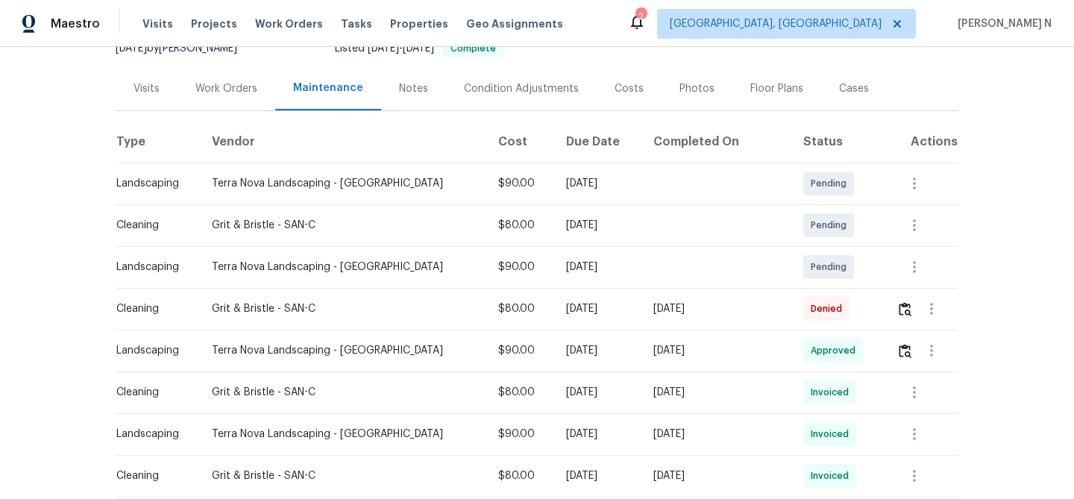
scroll to position [174, 0]
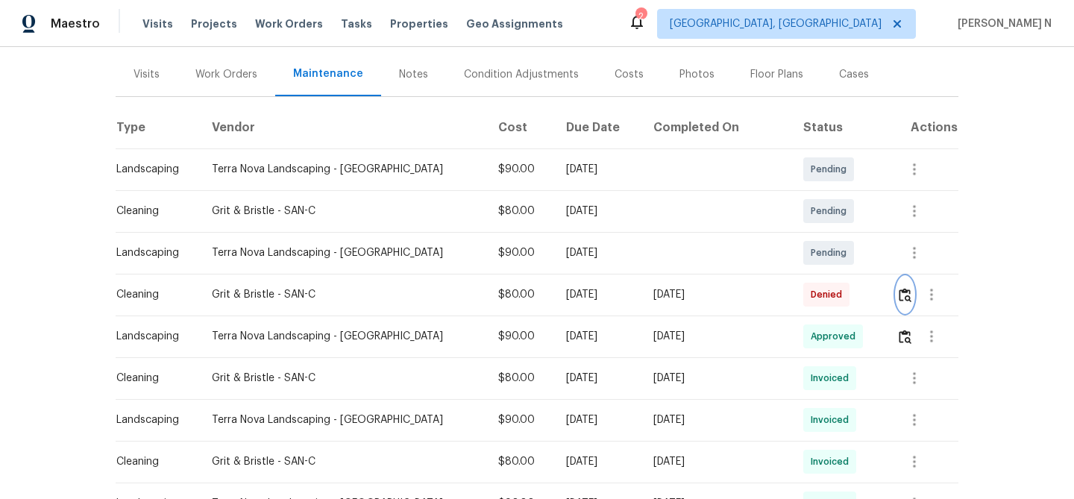
click at [899, 295] on img "button" at bounding box center [904, 295] width 13 height 14
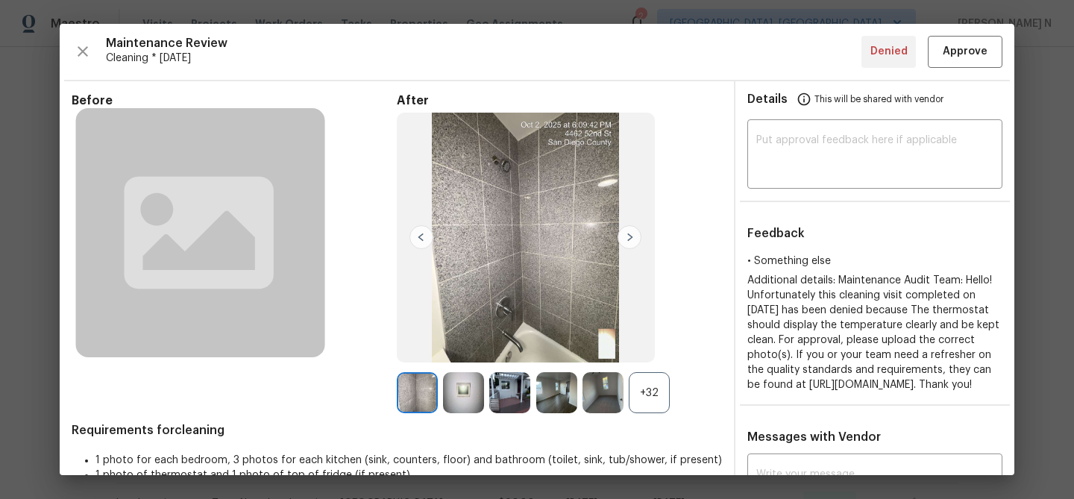
click at [655, 397] on div "+32" at bounding box center [648, 392] width 41 height 41
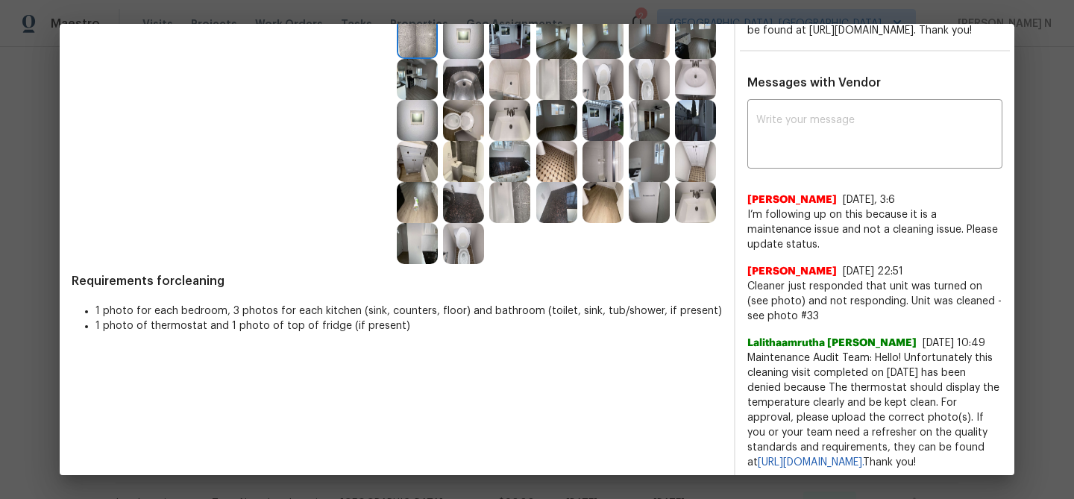
scroll to position [318, 0]
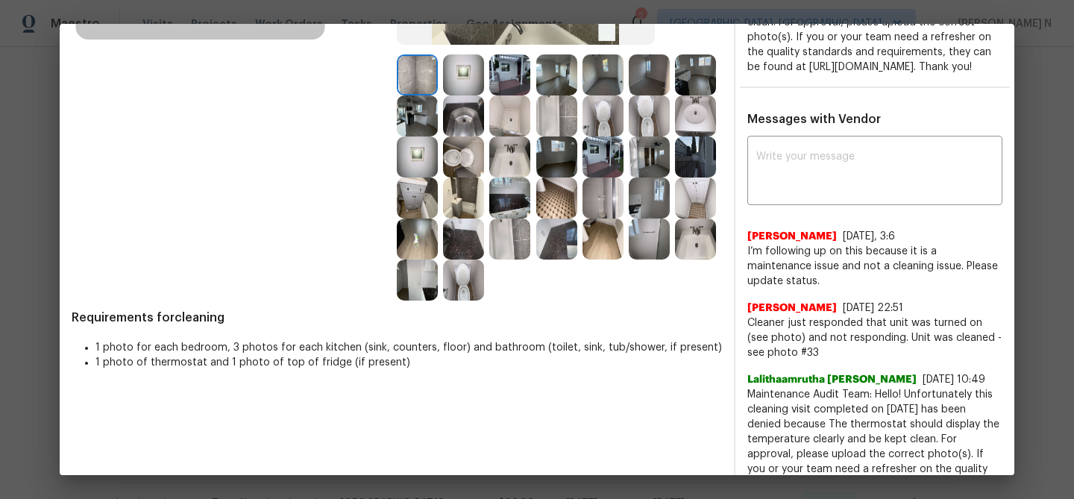
click at [420, 143] on img at bounding box center [417, 156] width 41 height 41
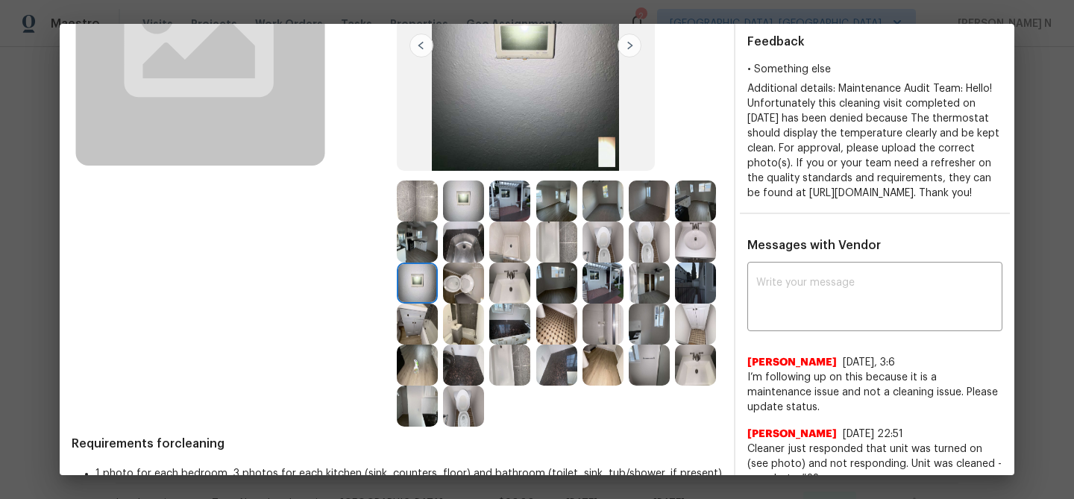
scroll to position [173, 0]
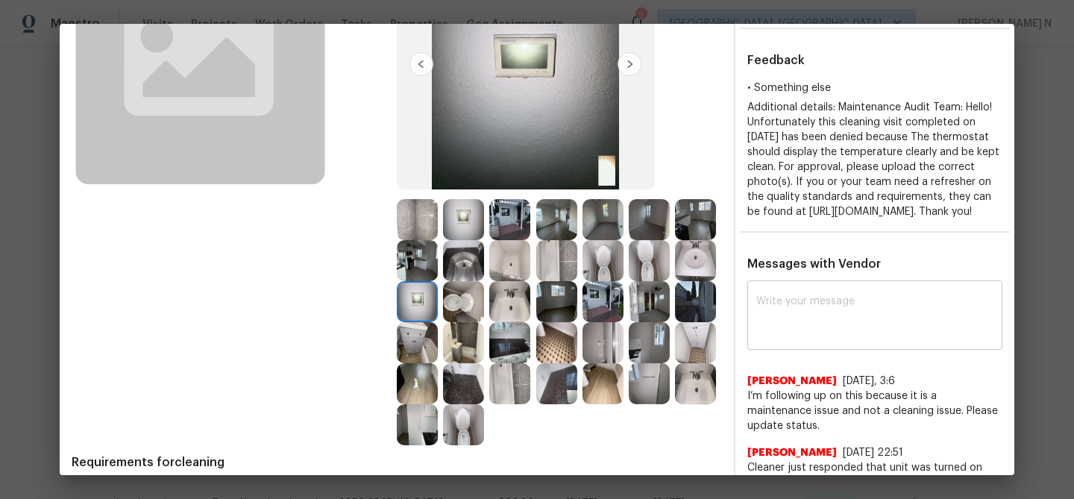
click at [827, 333] on textarea at bounding box center [874, 317] width 237 height 42
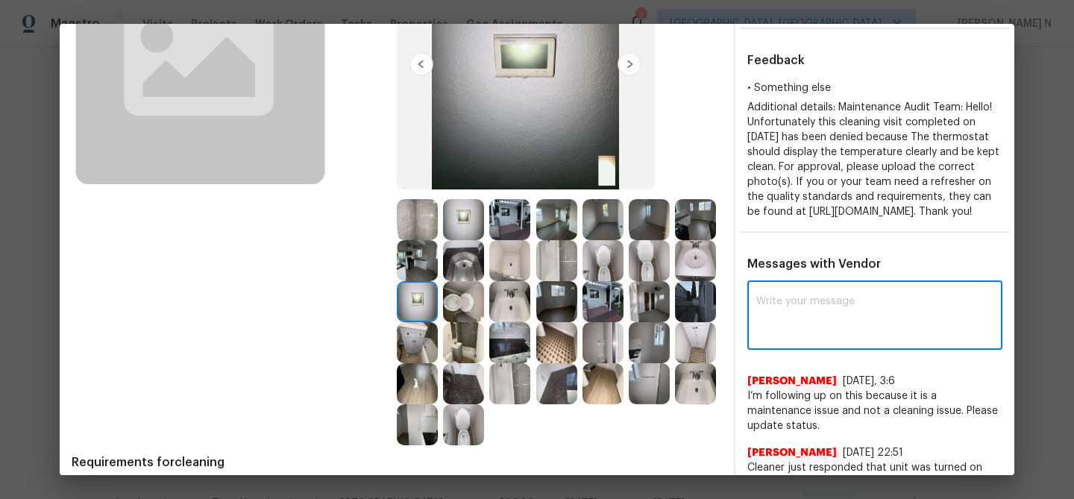
paste textarea "Maintenance Audit Team: Hello! Thank you for the feedback after further review …"
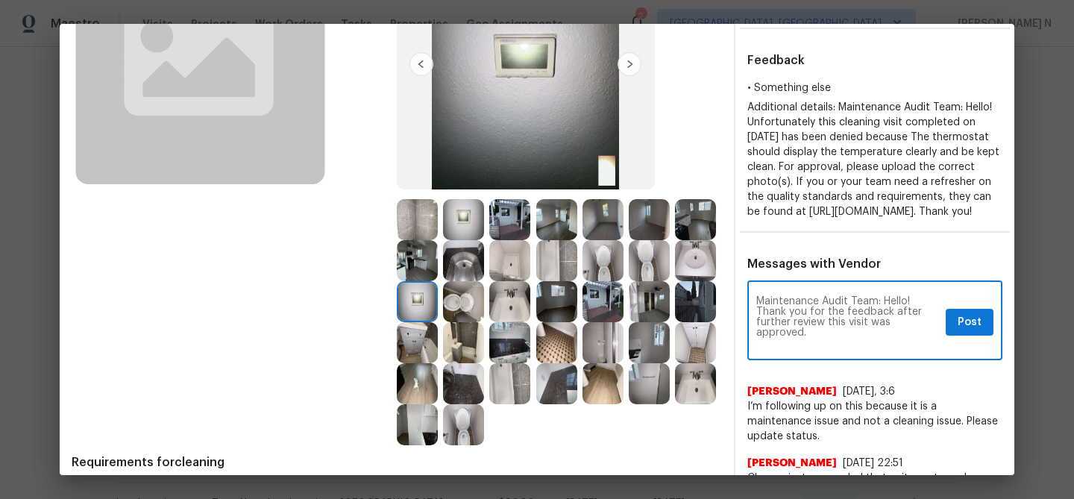
scroll to position [0, 0]
type textarea "Maintenance Audit Team: Hello! Thank you for the feedback after further review …"
click at [960, 332] on span "Post" at bounding box center [969, 322] width 24 height 19
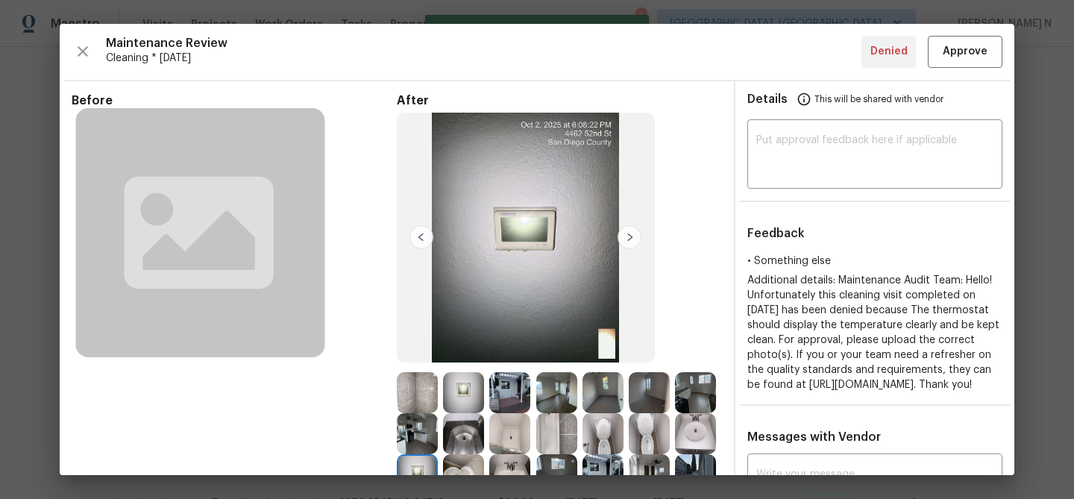
click at [956, 67] on div "Maintenance Review Cleaning * Mon, Sep 29 Denied Approve Before After Requireme…" at bounding box center [537, 249] width 954 height 451
click at [956, 62] on button "Approve" at bounding box center [964, 52] width 75 height 32
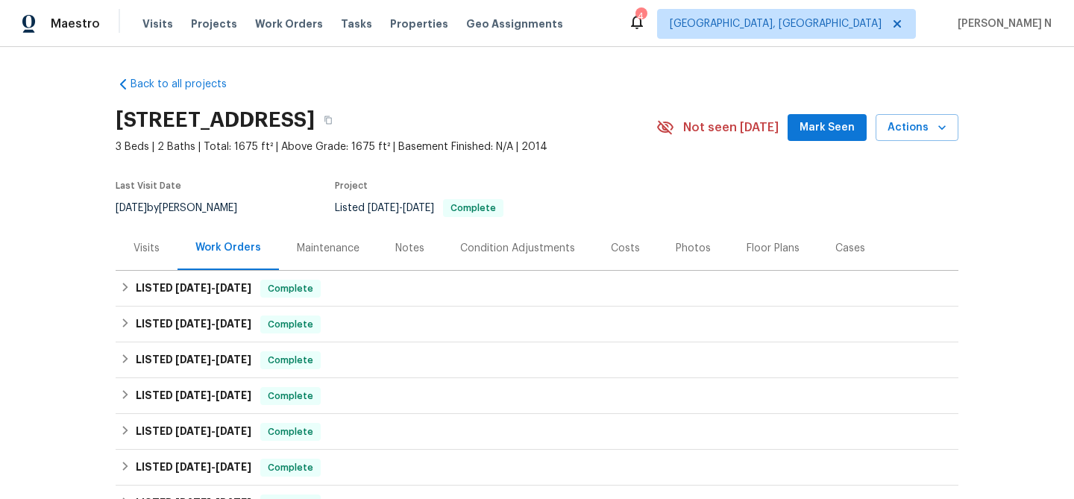
click at [364, 239] on div "Maintenance" at bounding box center [328, 248] width 98 height 44
click at [320, 250] on div "Maintenance" at bounding box center [328, 248] width 63 height 15
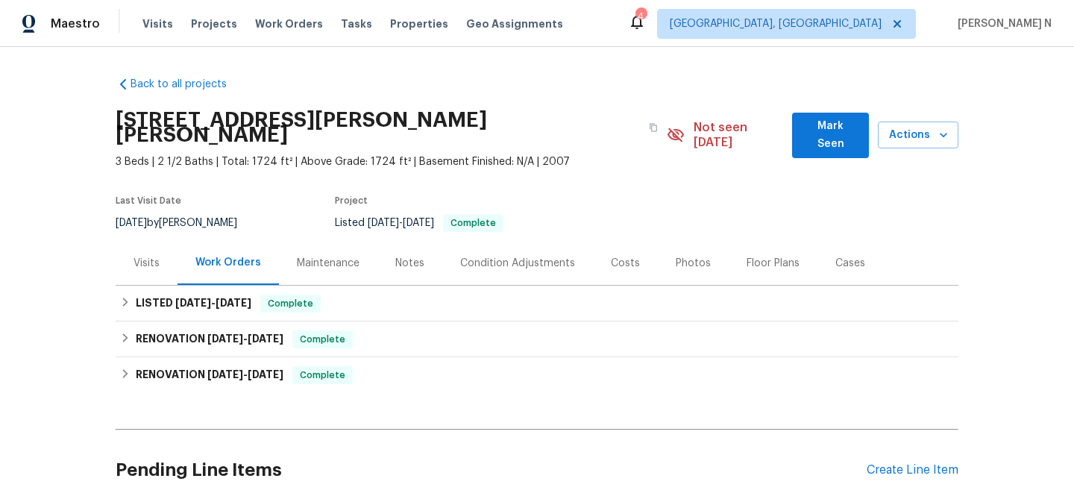
click at [316, 256] on div "Maintenance" at bounding box center [328, 263] width 63 height 15
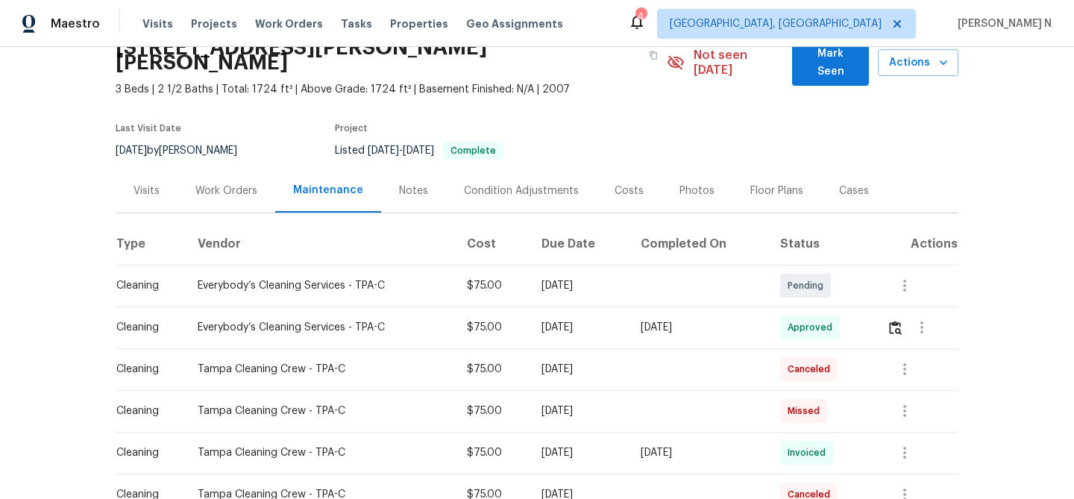
scroll to position [52, 0]
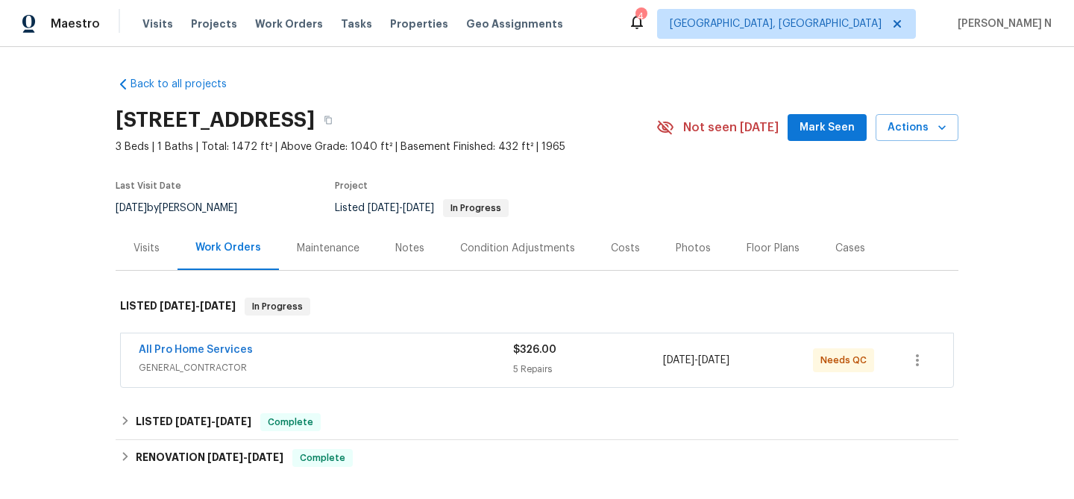
click at [318, 250] on div "Maintenance" at bounding box center [328, 248] width 63 height 15
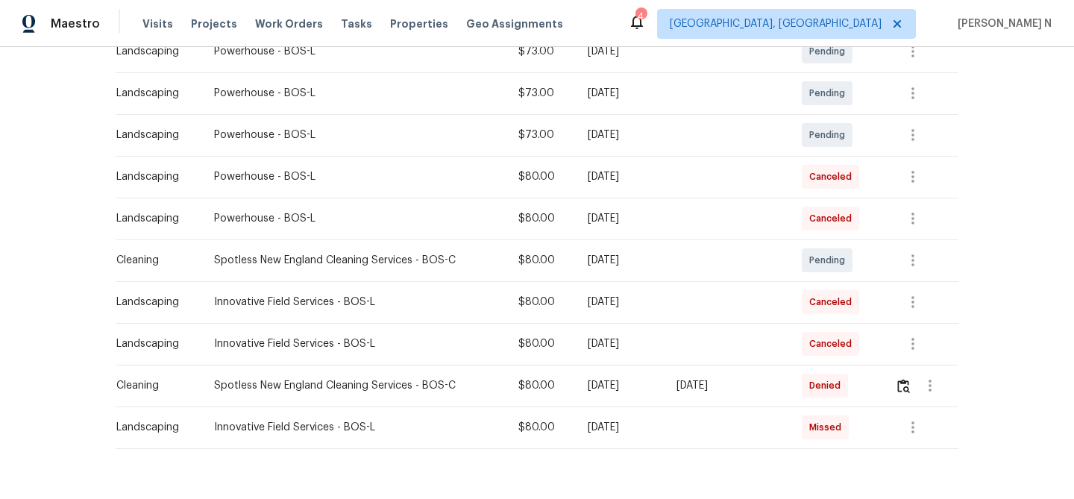
scroll to position [321, 0]
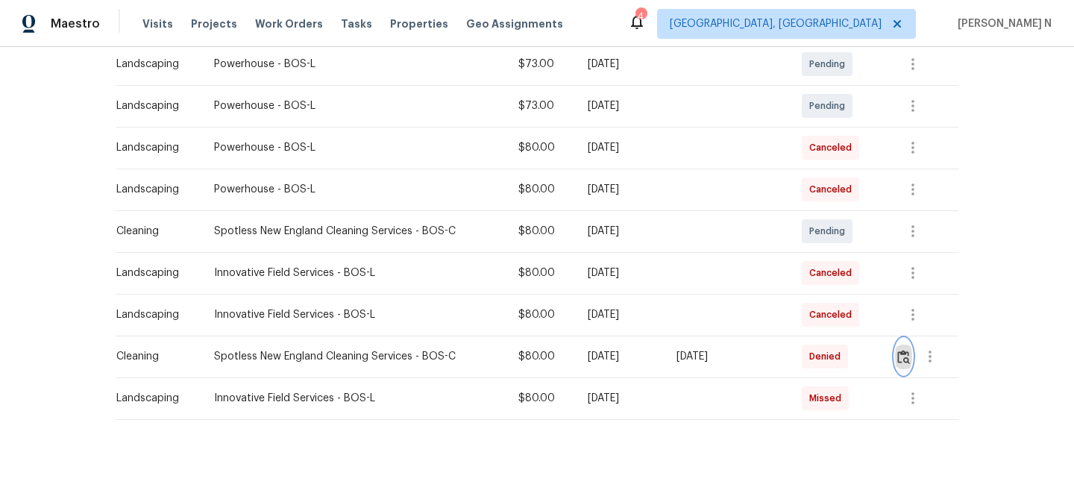
click at [904, 363] on img "button" at bounding box center [903, 357] width 13 height 14
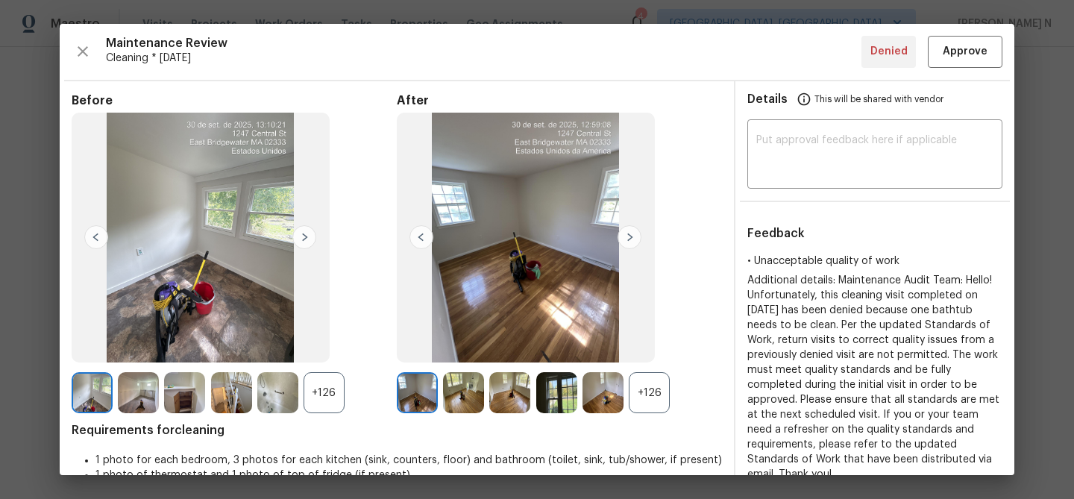
click at [640, 391] on div "+126" at bounding box center [648, 392] width 41 height 41
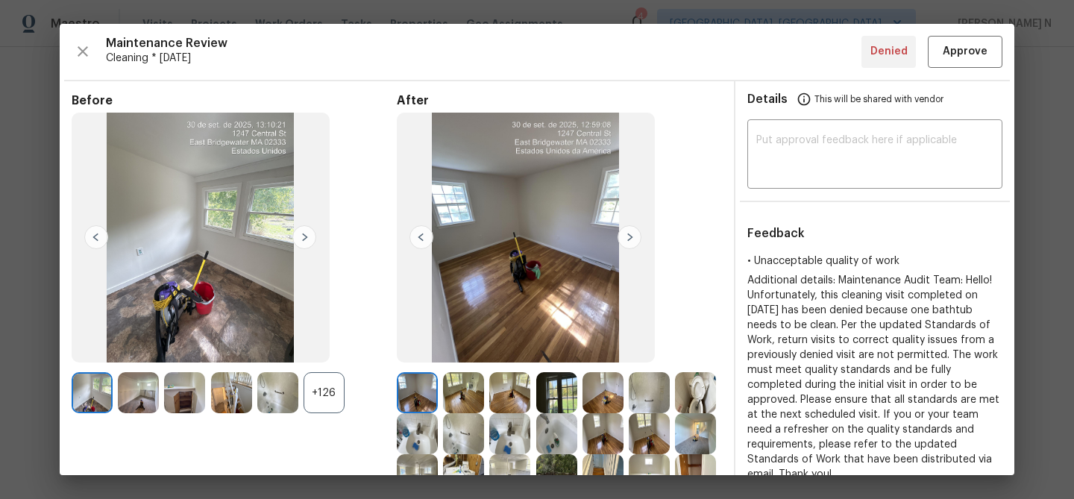
click at [318, 412] on div "+126" at bounding box center [323, 392] width 41 height 41
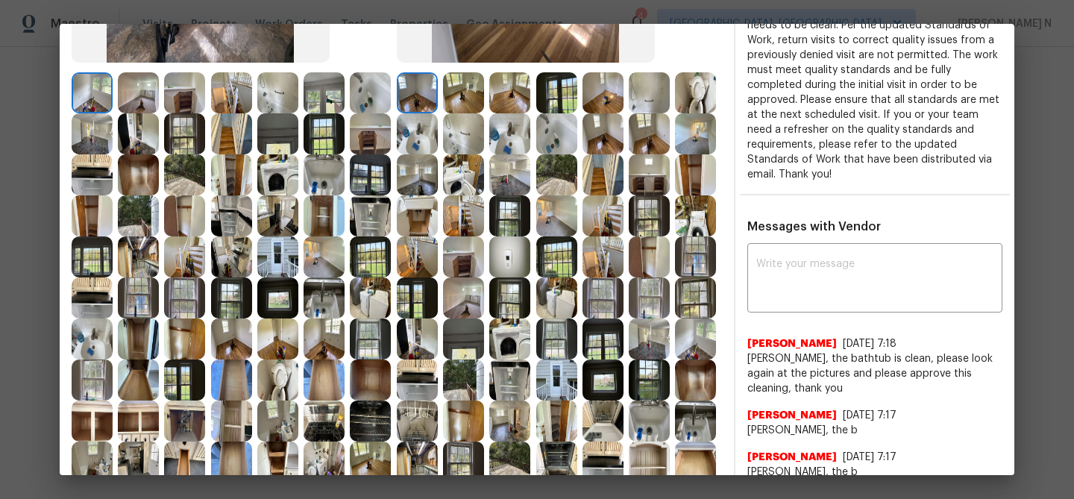
scroll to position [254, 0]
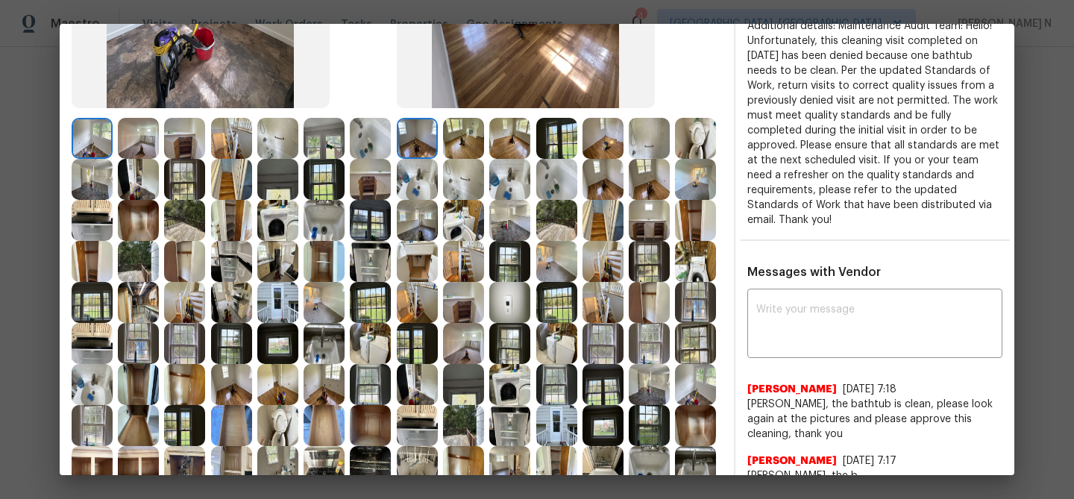
click at [462, 175] on img at bounding box center [463, 179] width 41 height 41
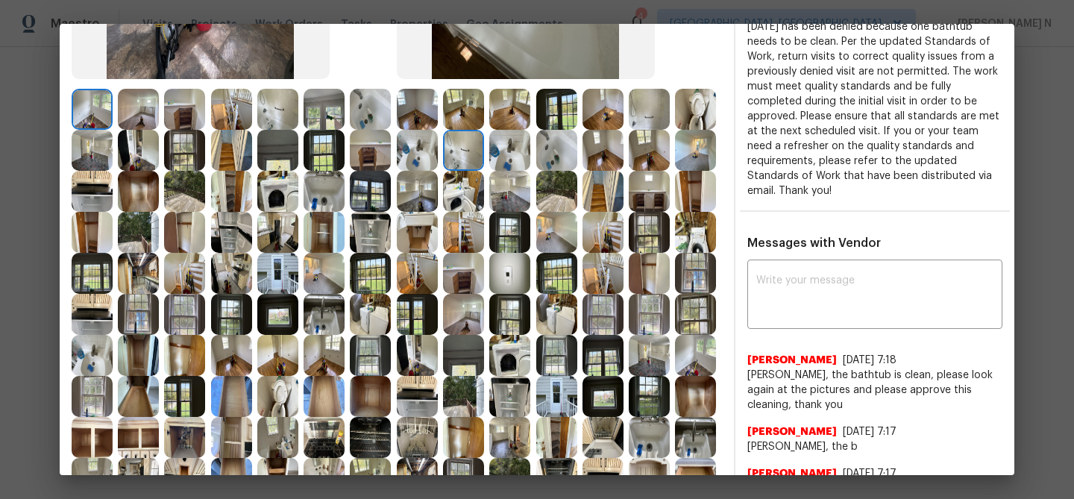
scroll to position [142, 0]
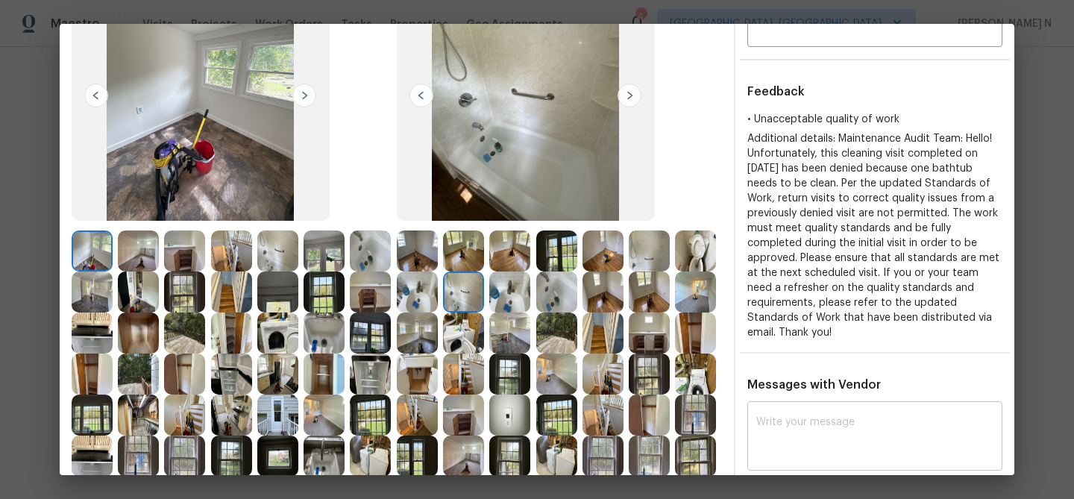
click at [825, 442] on textarea at bounding box center [874, 438] width 237 height 42
paste textarea "Maintenance Audit Team: Hello! Thank you for the feedback after further review …"
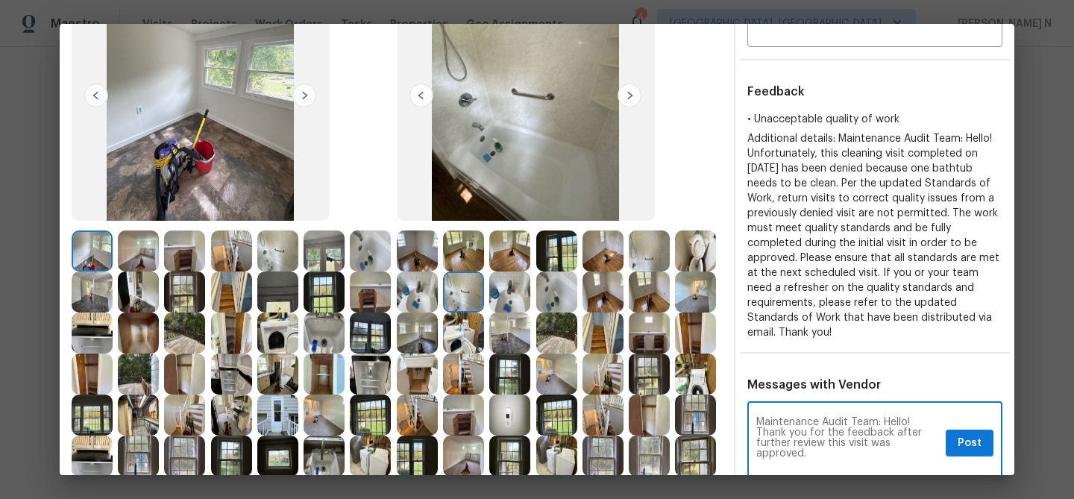
scroll to position [0, 0]
type textarea "Maintenance Audit Team: Hello! Thank you for the feedback after further review …"
click at [973, 429] on button "Post" at bounding box center [969, 443] width 48 height 28
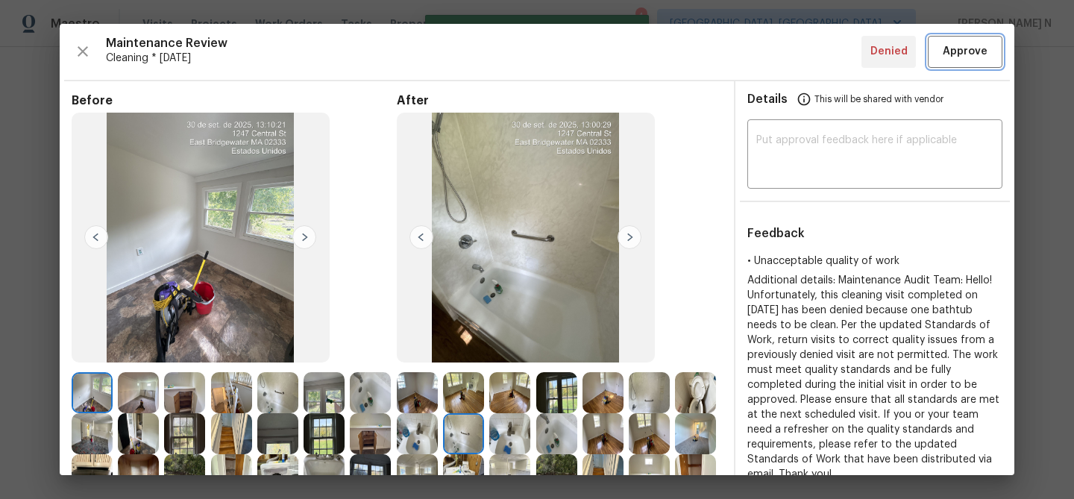
click at [937, 62] on button "Approve" at bounding box center [964, 52] width 75 height 32
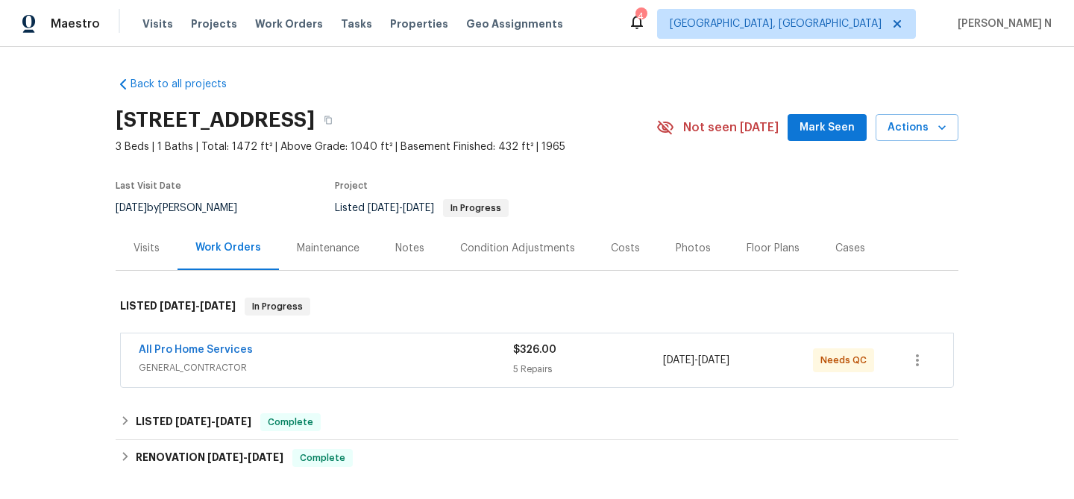
click at [332, 253] on div "Maintenance" at bounding box center [328, 248] width 63 height 15
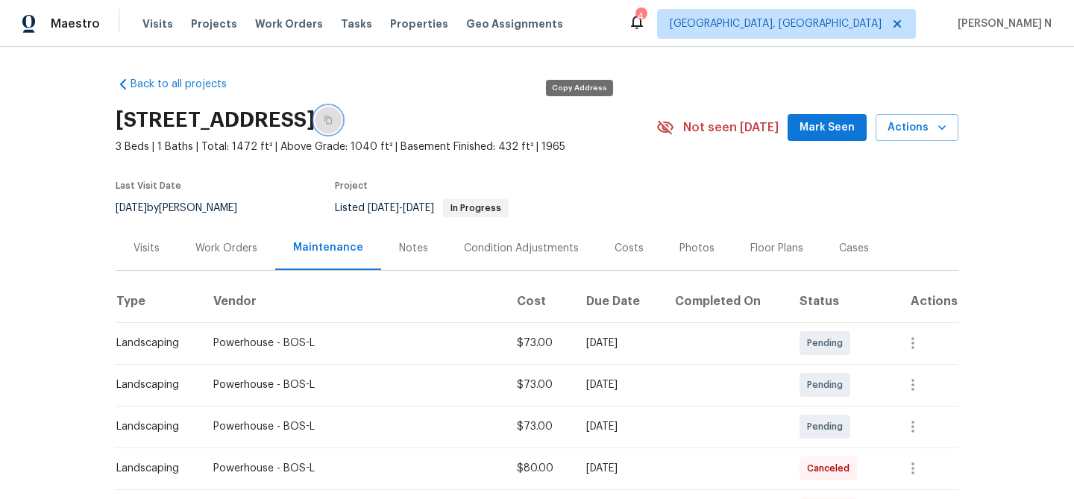
click at [341, 129] on button "button" at bounding box center [328, 120] width 27 height 27
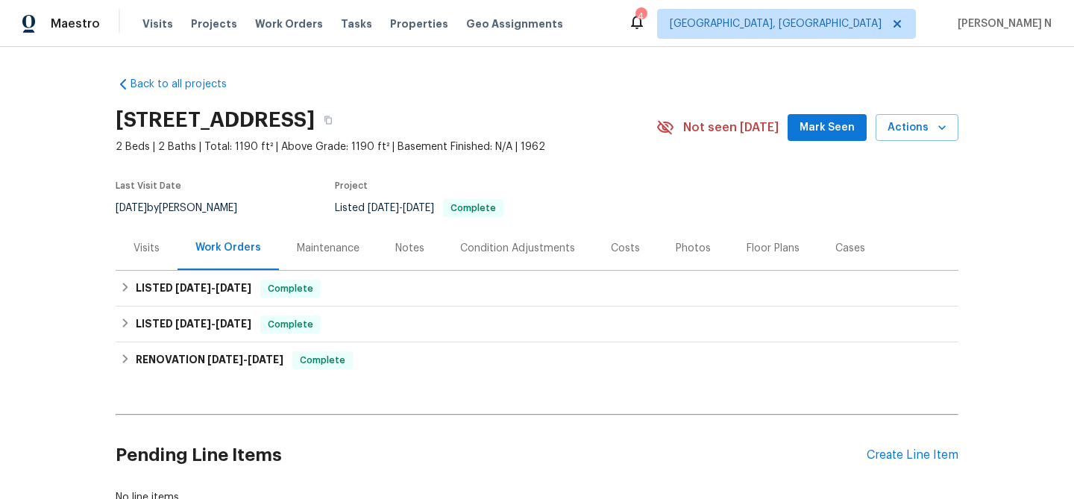
click at [321, 253] on div "Maintenance" at bounding box center [328, 248] width 63 height 15
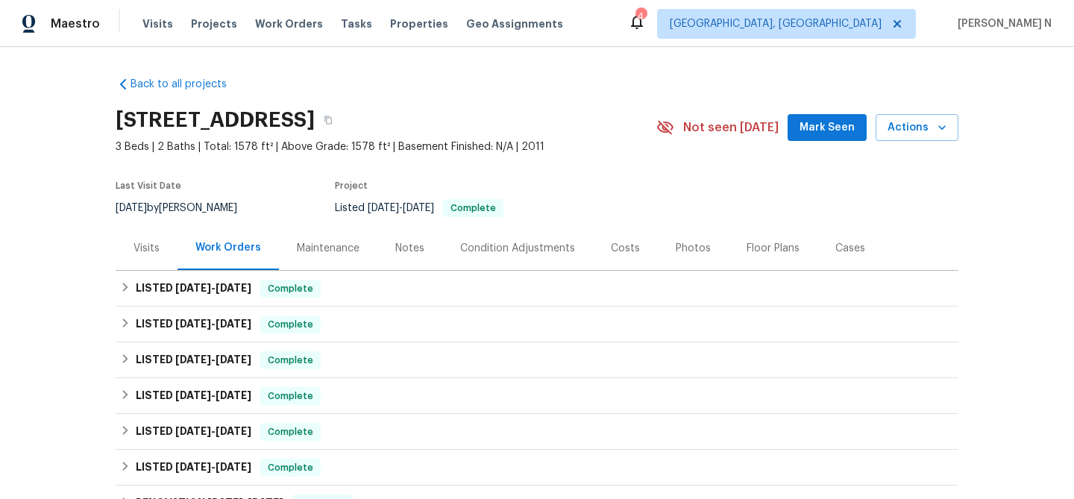
click at [339, 243] on div "Maintenance" at bounding box center [328, 248] width 63 height 15
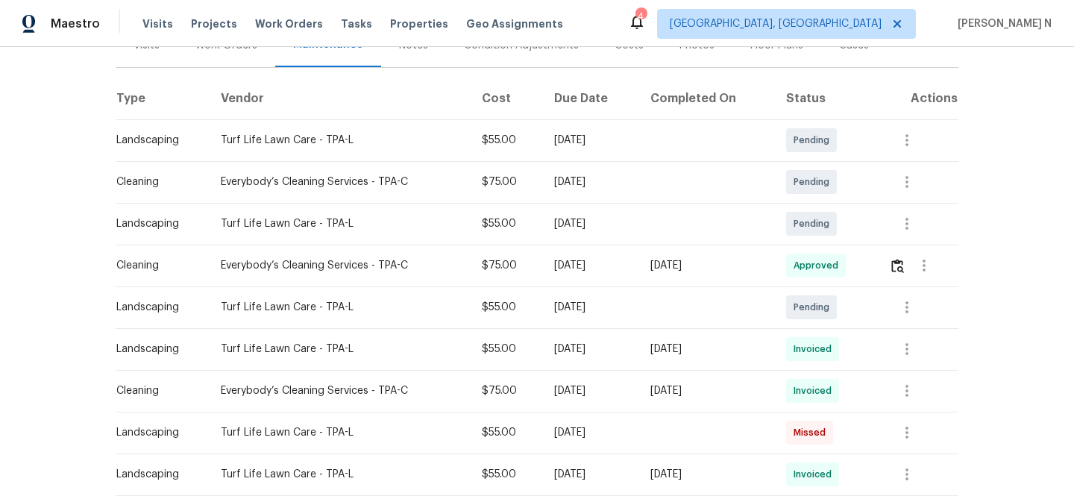
scroll to position [230, 0]
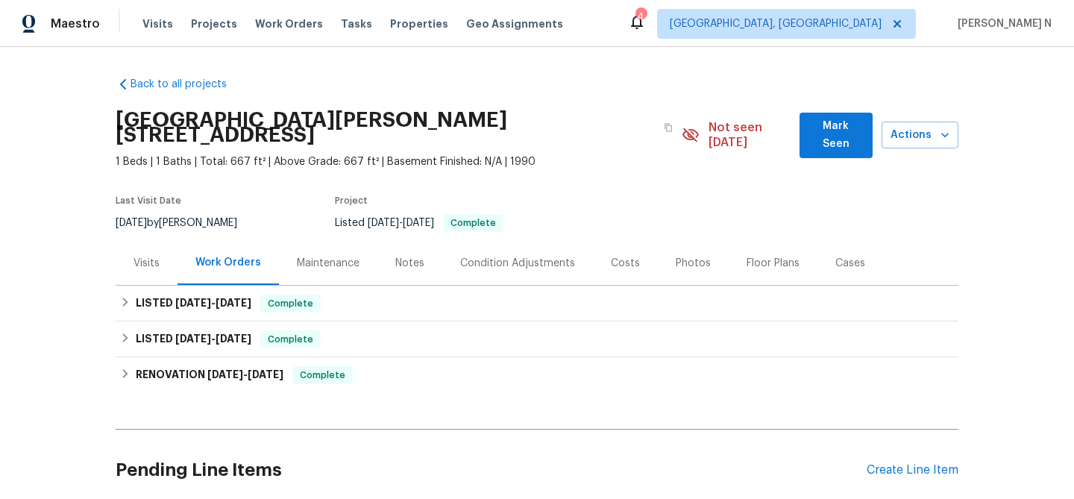
click at [315, 256] on div "Maintenance" at bounding box center [328, 263] width 63 height 15
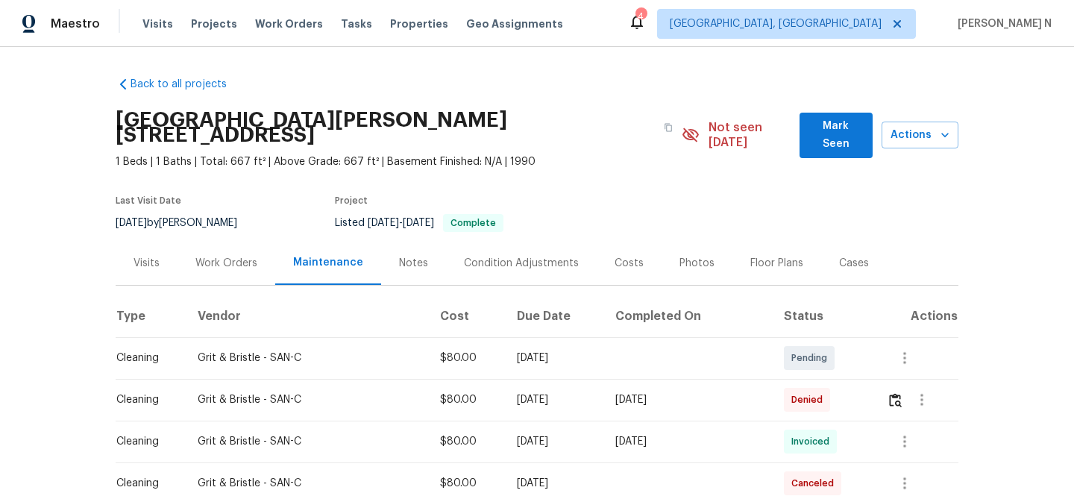
scroll to position [89, 0]
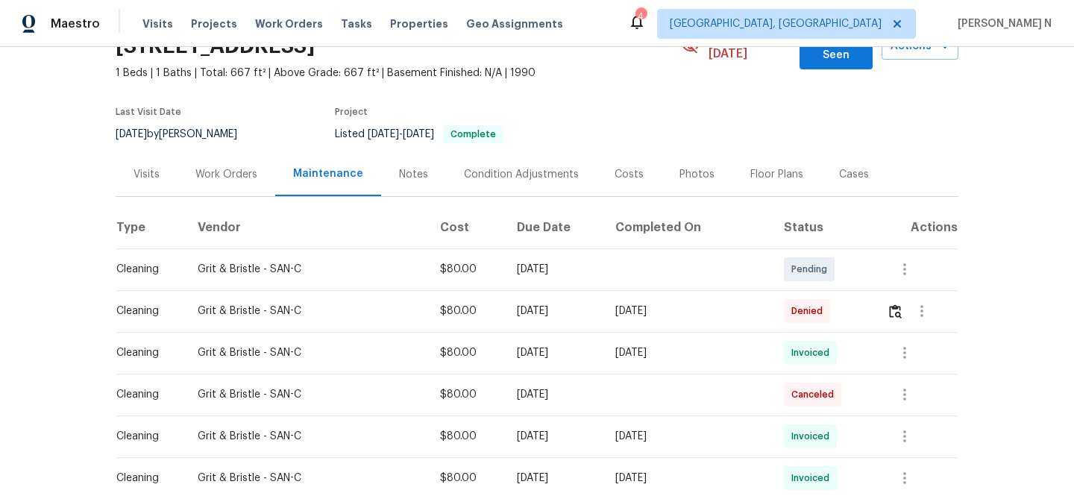
click at [906, 302] on div at bounding box center [922, 311] width 36 height 36
click at [896, 304] on img "button" at bounding box center [895, 311] width 13 height 14
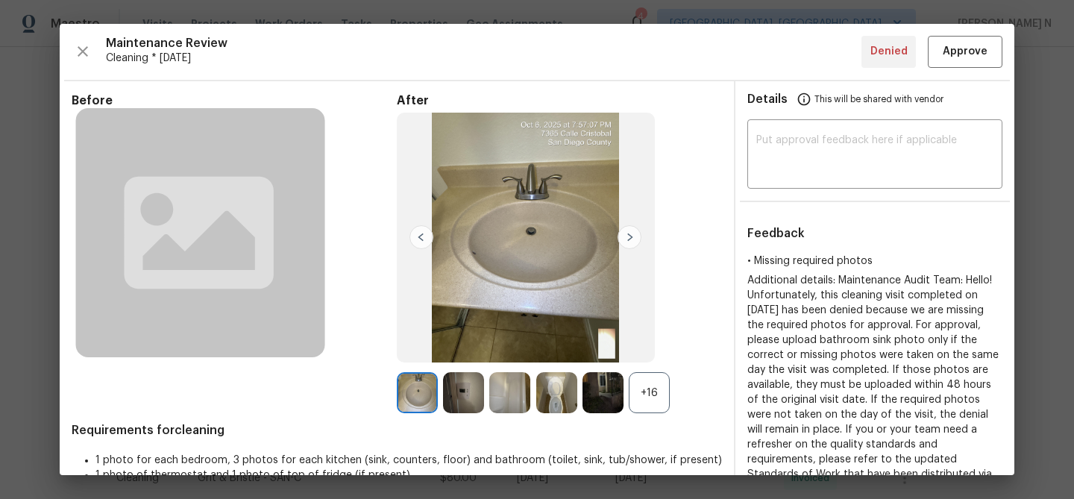
click at [641, 391] on div "+16" at bounding box center [648, 392] width 41 height 41
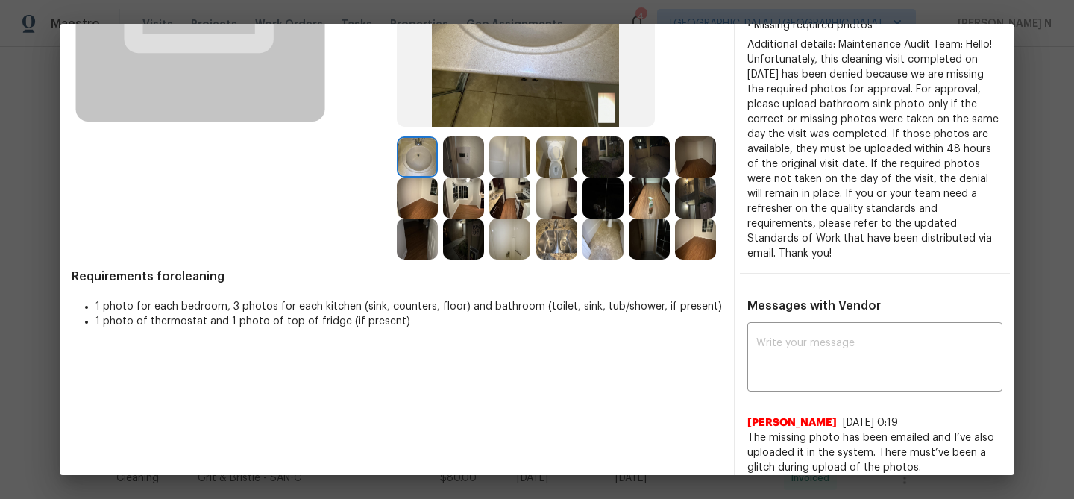
scroll to position [280, 0]
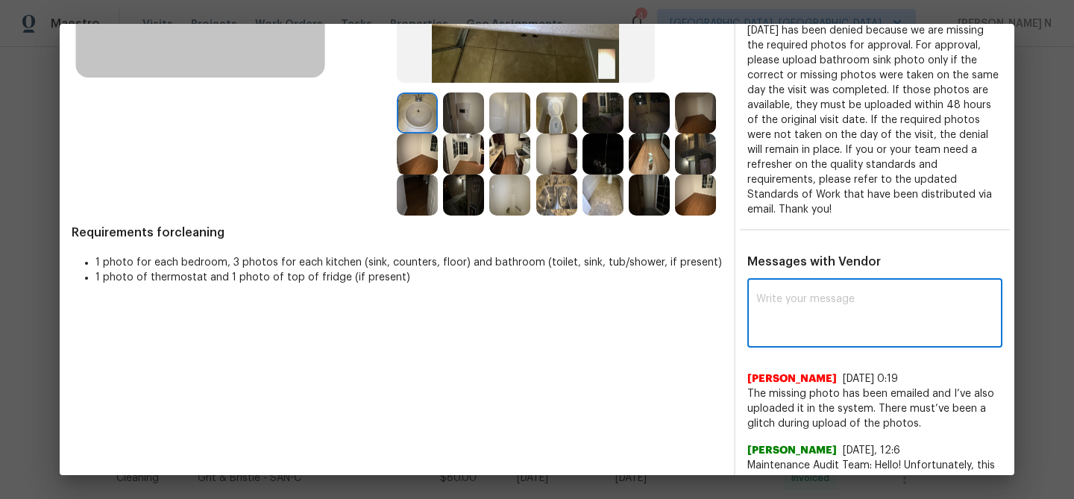
click at [851, 326] on textarea at bounding box center [874, 315] width 237 height 42
paste textarea "Maintenance Audit Team: Hello! Thank you for uploading the photo, after further…"
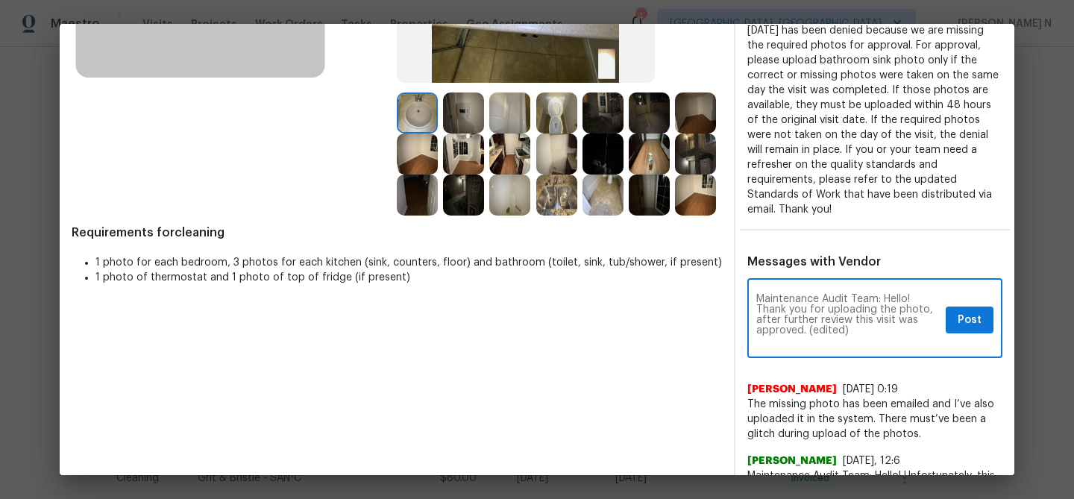
scroll to position [0, 0]
drag, startPoint x: 805, startPoint y: 328, endPoint x: 864, endPoint y: 328, distance: 58.9
click at [864, 328] on textarea "Maintenance Audit Team: Hello! Thank you for uploading the photo, after further…" at bounding box center [847, 320] width 183 height 52
type textarea "Maintenance Audit Team: Hello! Thank you for uploading the photo, after further…"
click at [971, 320] on span "Post" at bounding box center [969, 320] width 24 height 19
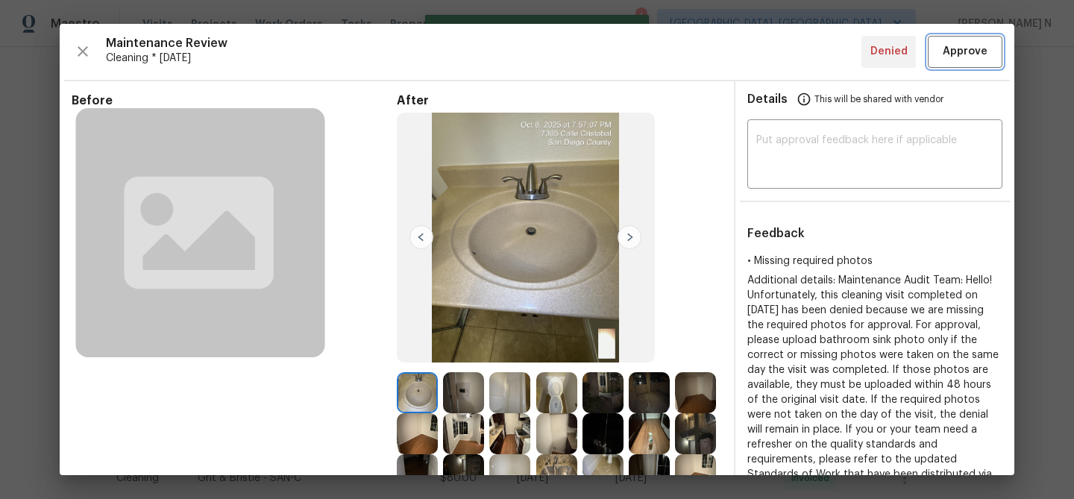
click at [960, 54] on span "Approve" at bounding box center [964, 51] width 45 height 19
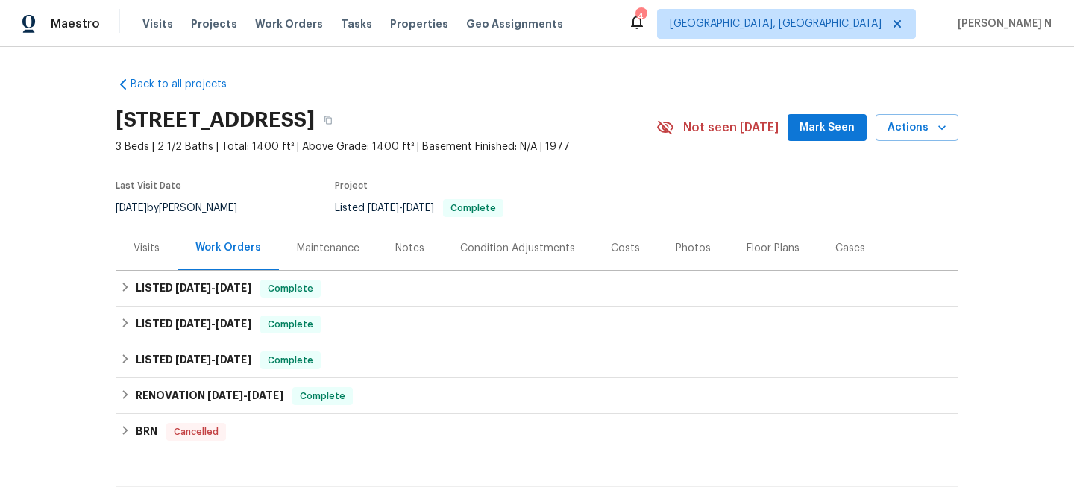
click at [316, 248] on div "Maintenance" at bounding box center [328, 248] width 63 height 15
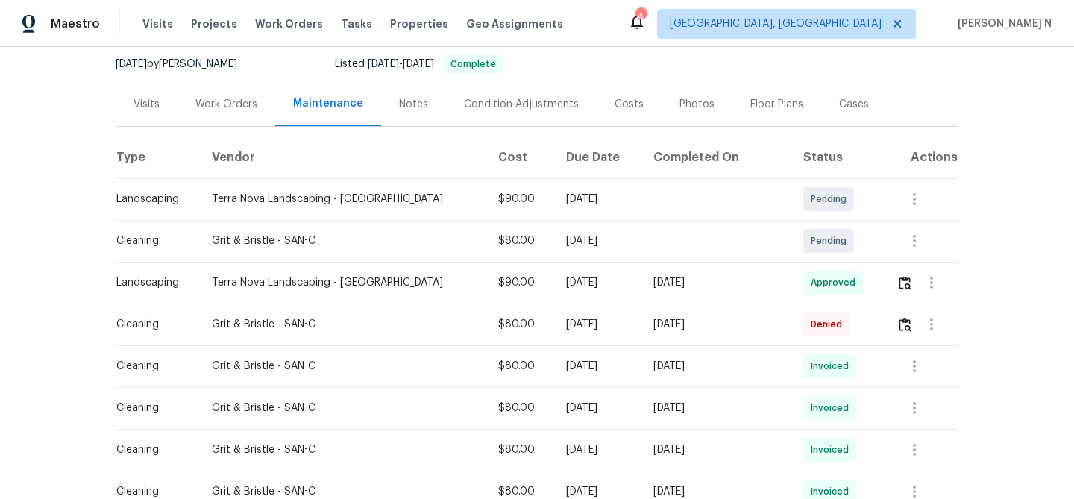
scroll to position [200, 0]
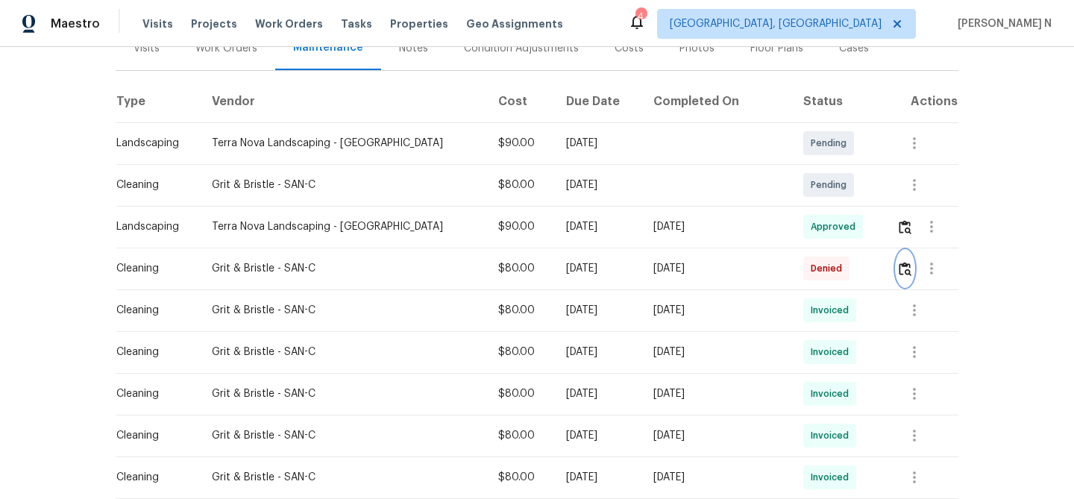
click at [904, 276] on button "button" at bounding box center [904, 268] width 17 height 36
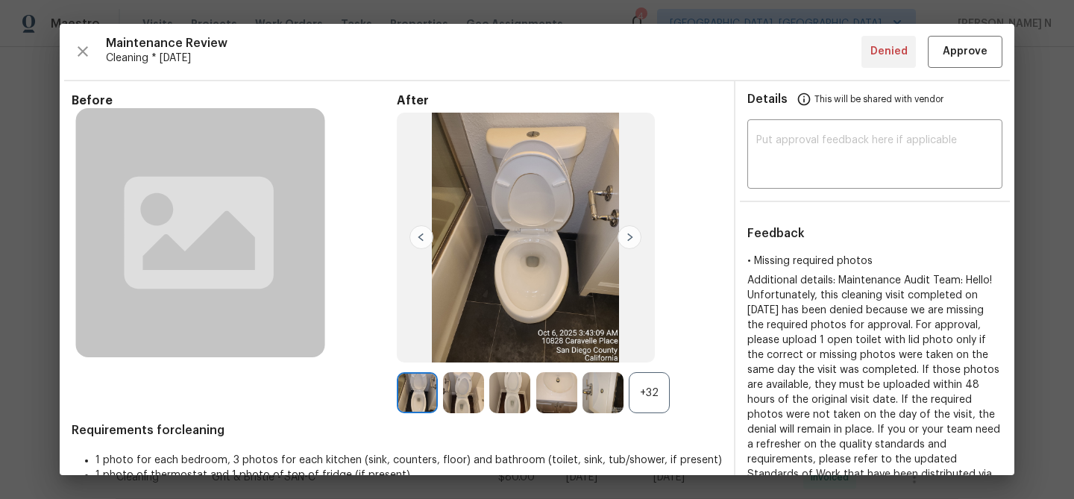
click at [660, 398] on div "+32" at bounding box center [648, 392] width 41 height 41
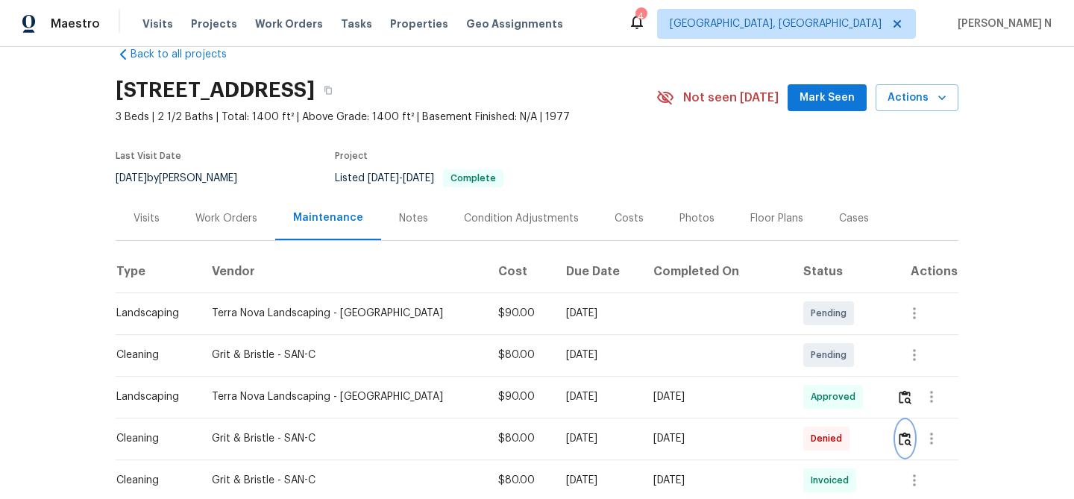
scroll to position [0, 0]
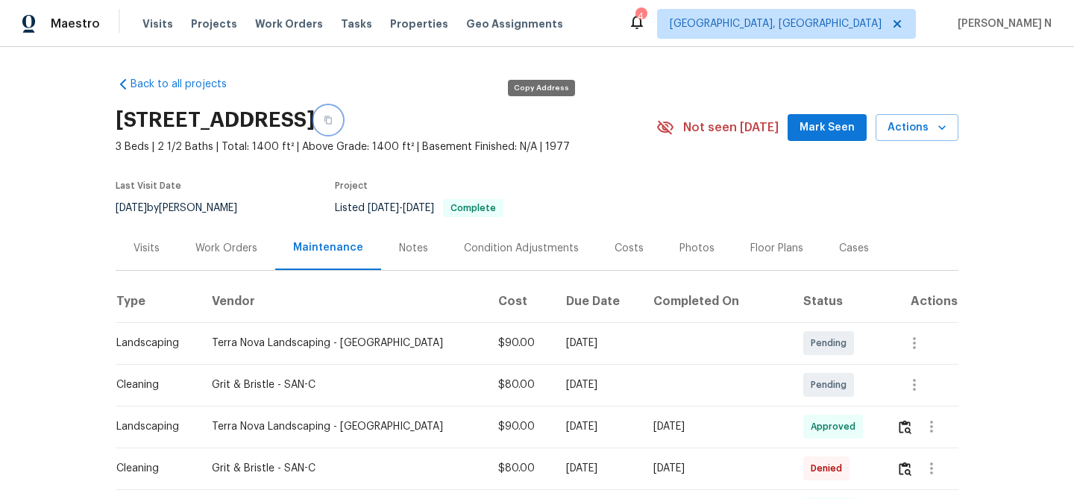
click at [341, 124] on button "button" at bounding box center [328, 120] width 27 height 27
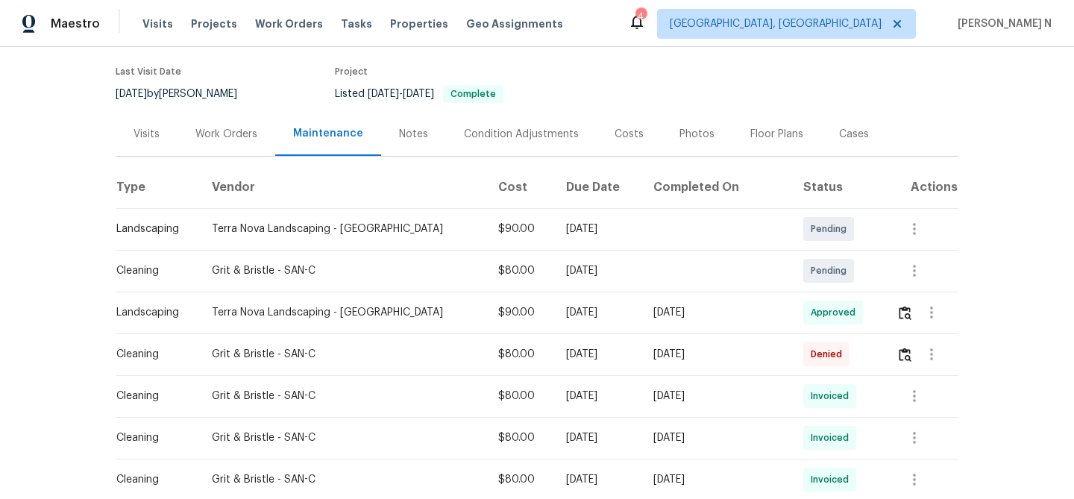
scroll to position [148, 0]
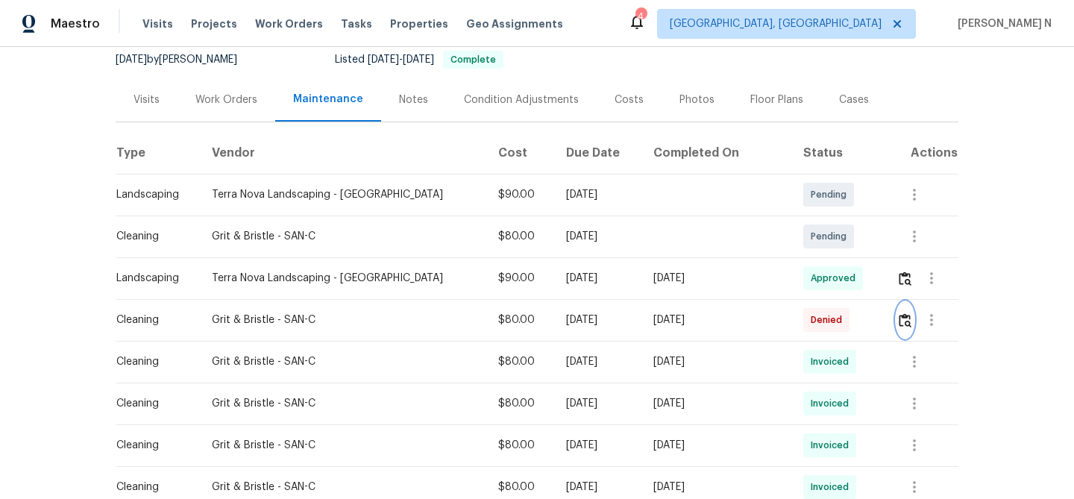
click at [901, 324] on img "button" at bounding box center [904, 320] width 13 height 14
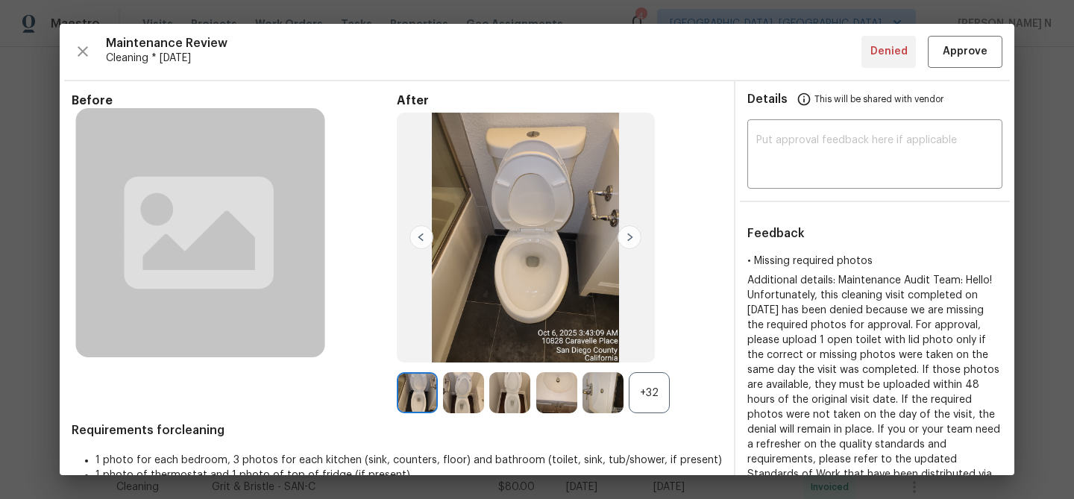
click at [640, 388] on div "+32" at bounding box center [648, 392] width 41 height 41
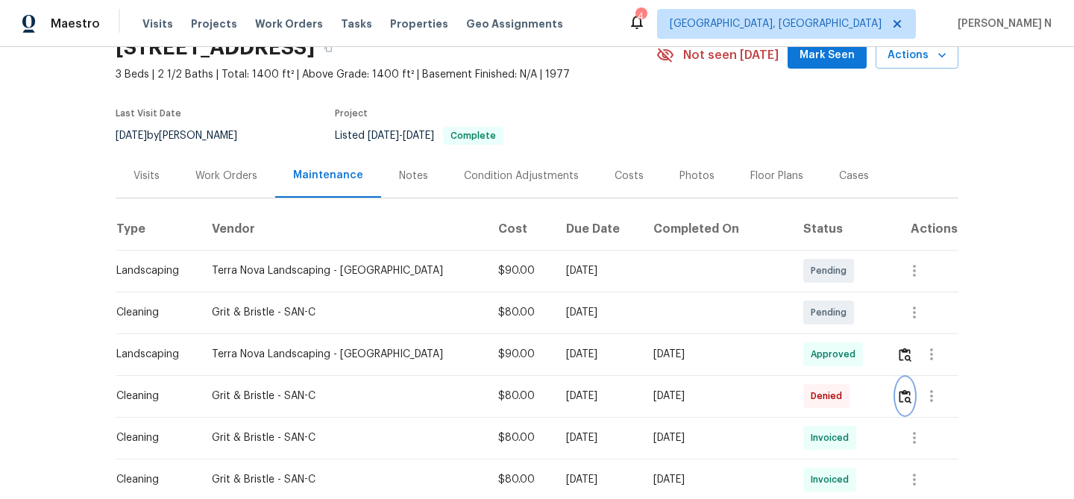
scroll to position [95, 0]
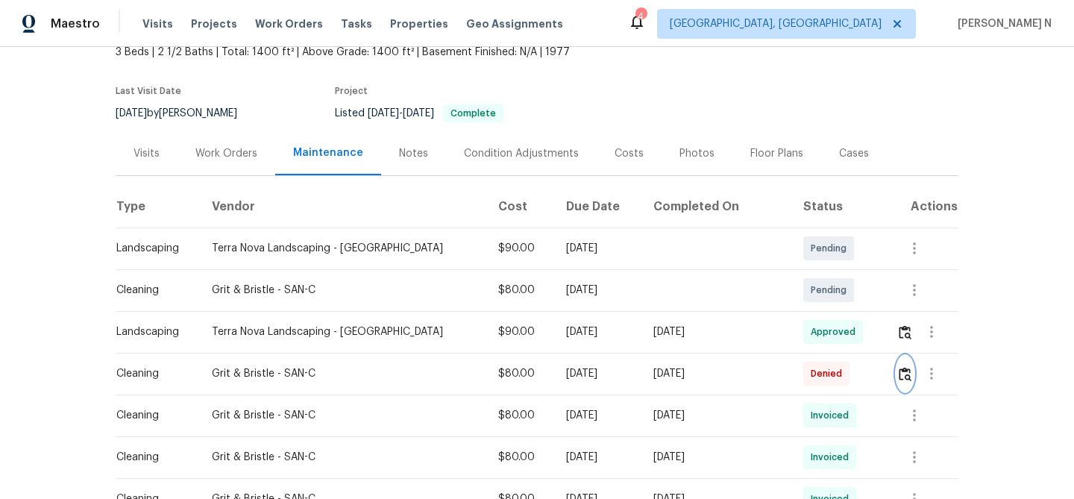
click at [898, 379] on img "button" at bounding box center [904, 374] width 13 height 14
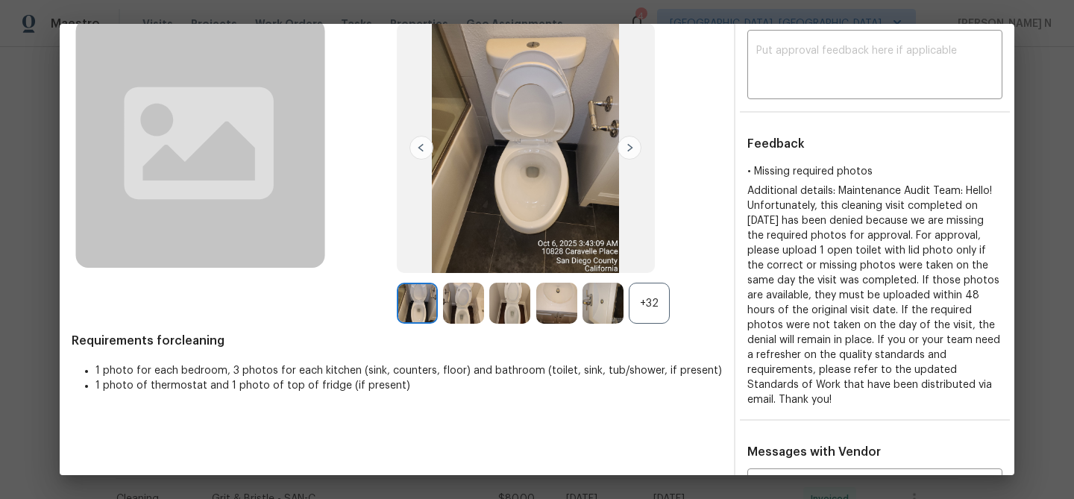
scroll to position [160, 0]
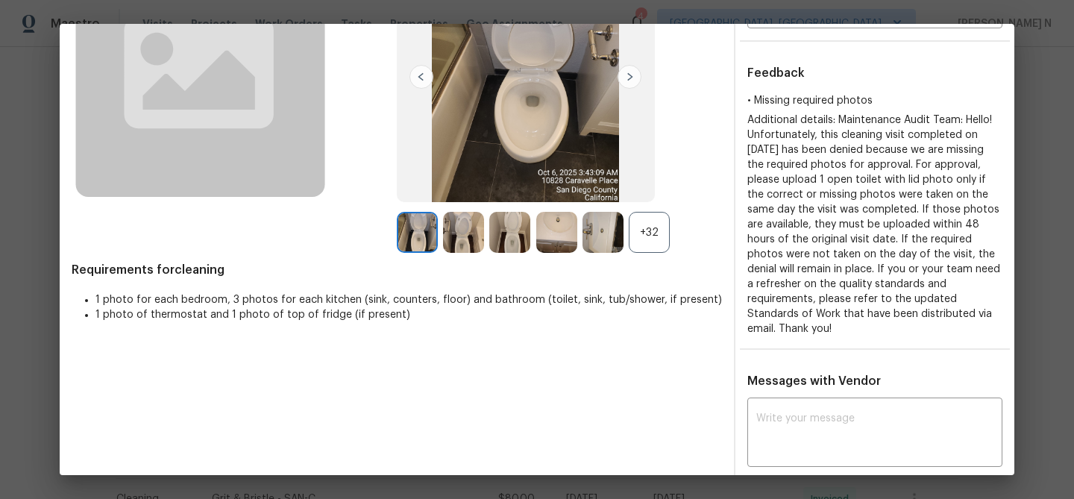
click at [651, 248] on div "+32" at bounding box center [648, 232] width 41 height 41
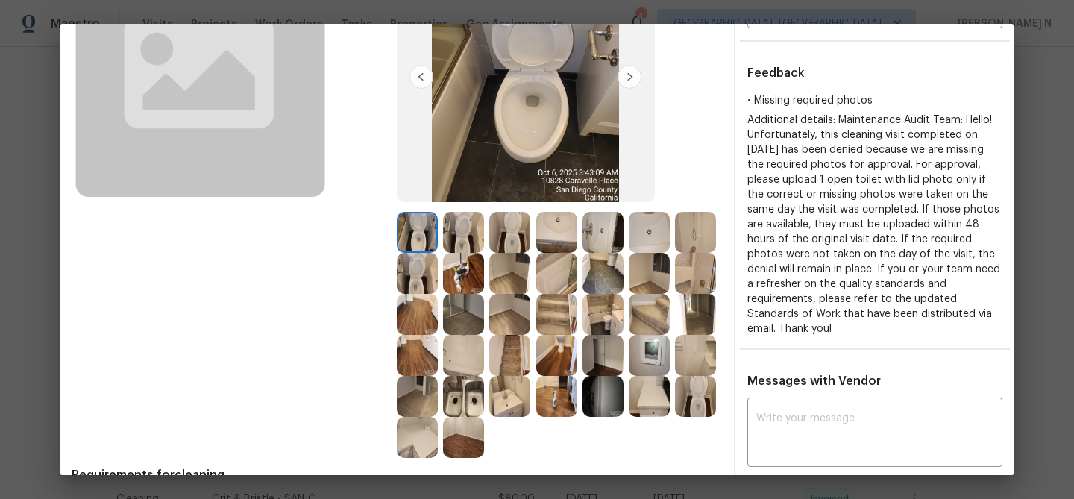
scroll to position [221, 0]
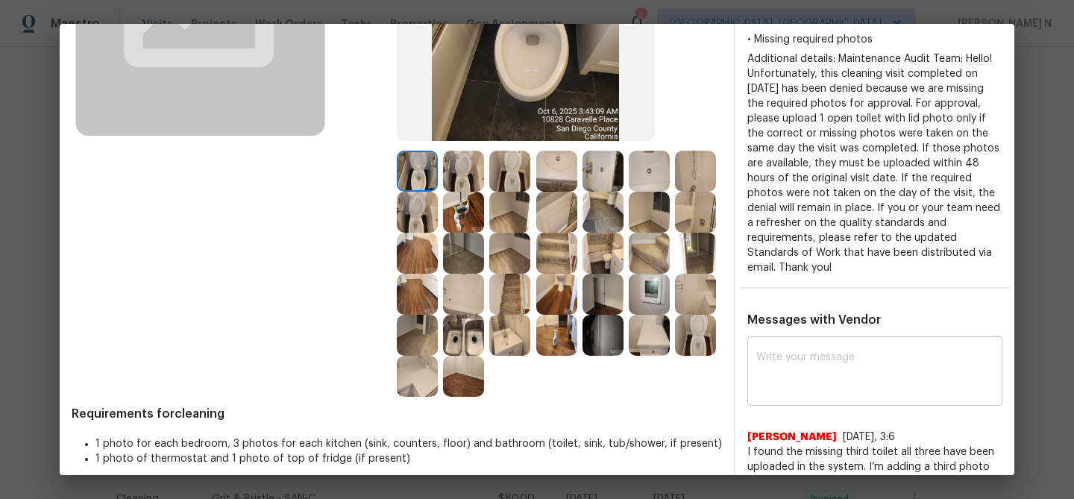
click at [800, 357] on textarea at bounding box center [874, 373] width 237 height 42
paste textarea "Maintenance Audit Team: Hello! Thank you for uploading the photo, after further…"
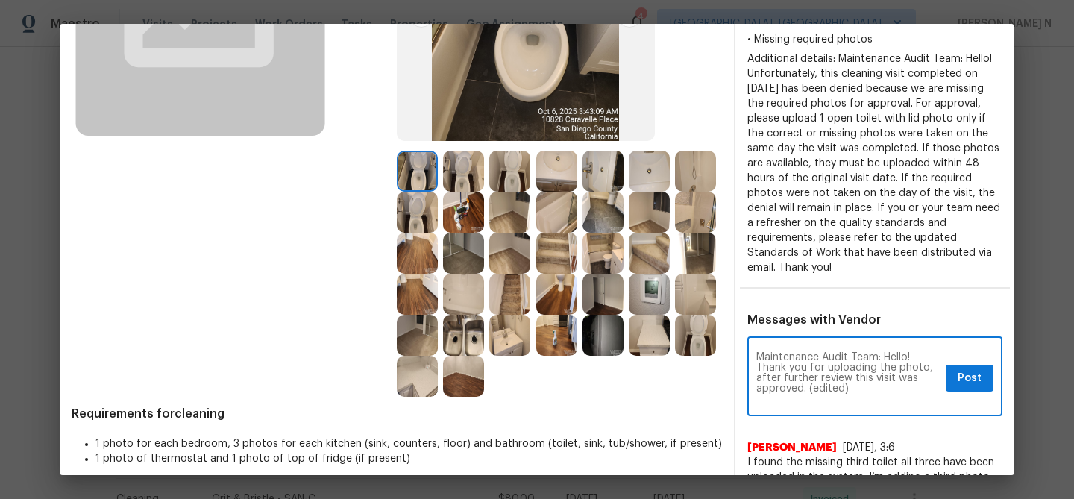
scroll to position [0, 0]
click at [811, 388] on textarea "Maintenance Audit Team: Hello! Thank you for uploading the photo, after further…" at bounding box center [847, 378] width 183 height 52
drag, startPoint x: 806, startPoint y: 389, endPoint x: 845, endPoint y: 388, distance: 39.5
click at [845, 388] on textarea "Maintenance Audit Team: Hello! Thank you for uploading the photo, after further…" at bounding box center [847, 378] width 183 height 52
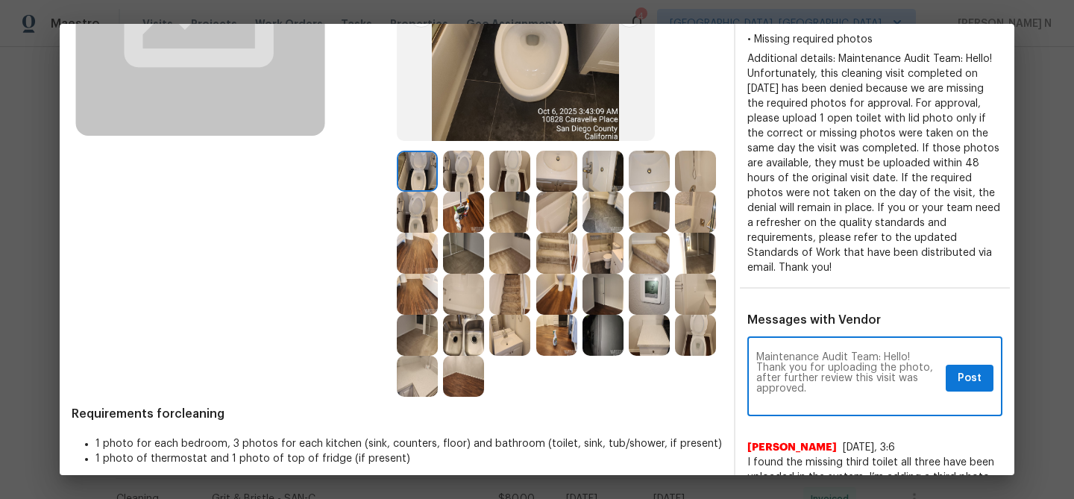
type textarea "Maintenance Audit Team: Hello! Thank you for uploading the photo, after further…"
click at [962, 378] on span "Post" at bounding box center [969, 378] width 24 height 19
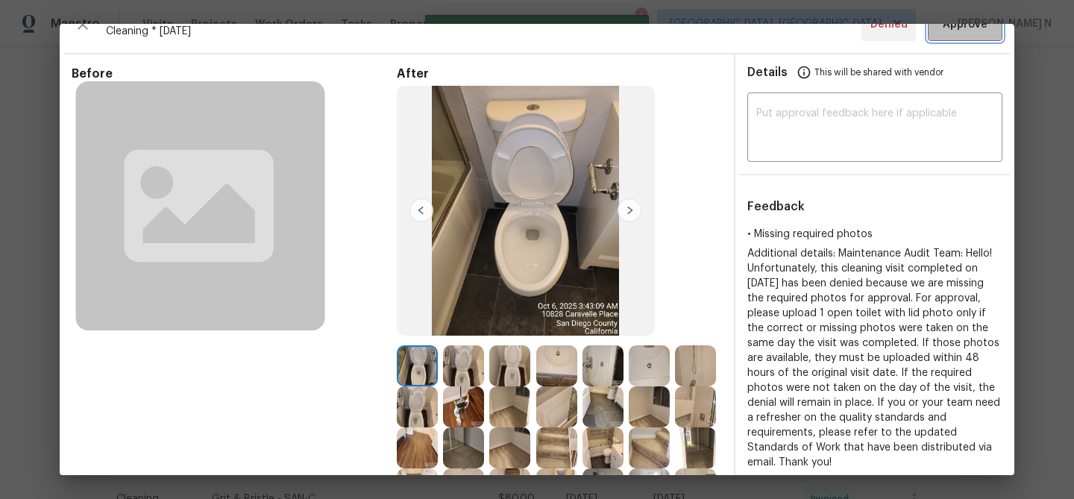
click at [947, 34] on button "Approve" at bounding box center [964, 25] width 75 height 32
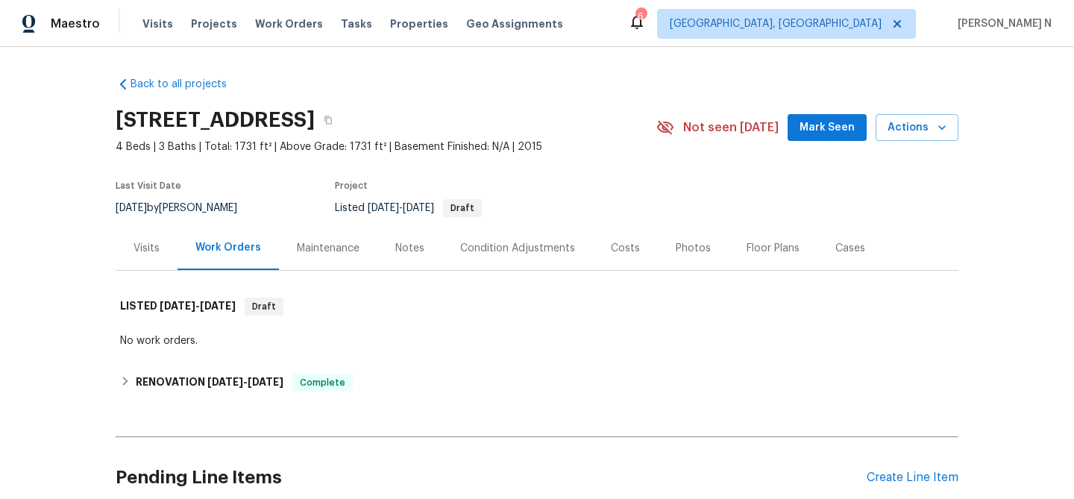
click at [317, 255] on div "Maintenance" at bounding box center [328, 248] width 98 height 44
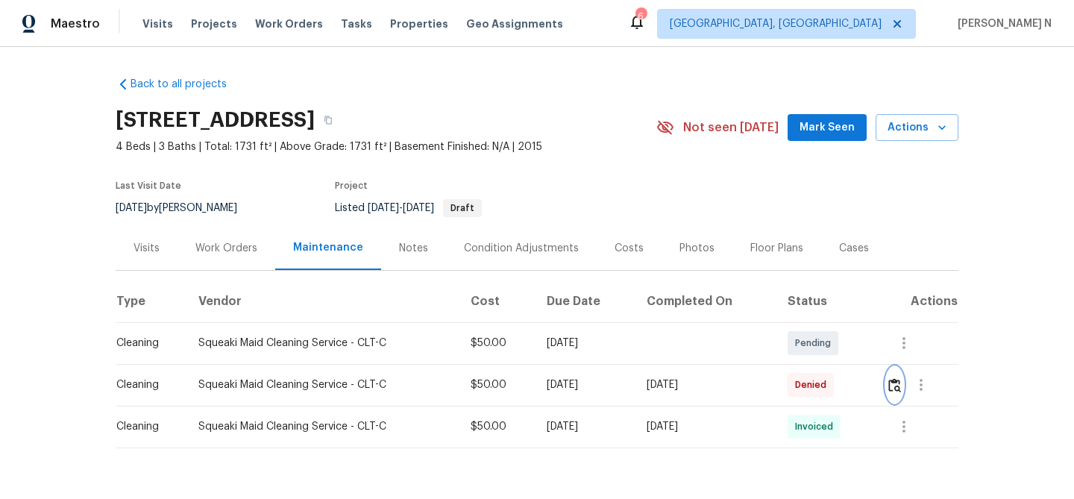
click at [902, 393] on button "button" at bounding box center [894, 385] width 17 height 36
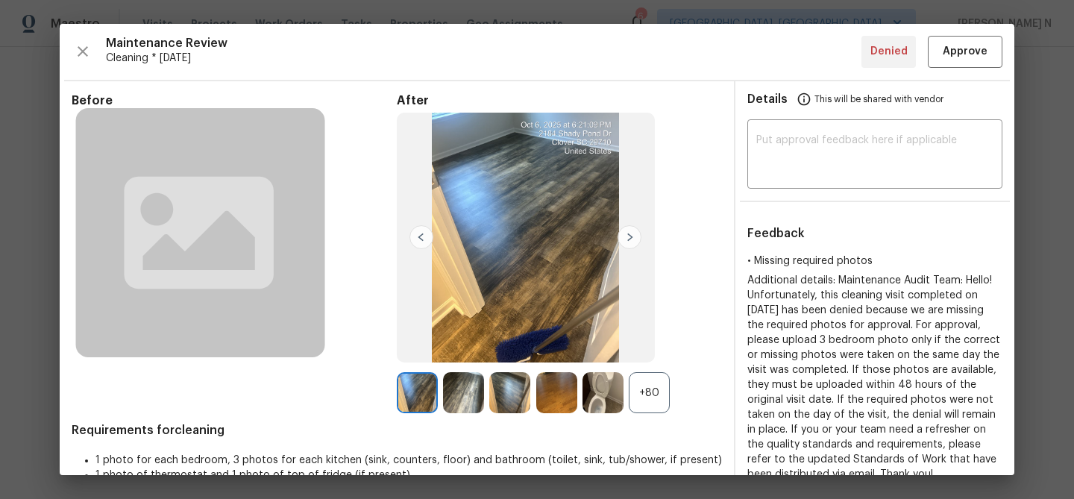
click at [659, 395] on div "+80" at bounding box center [648, 392] width 41 height 41
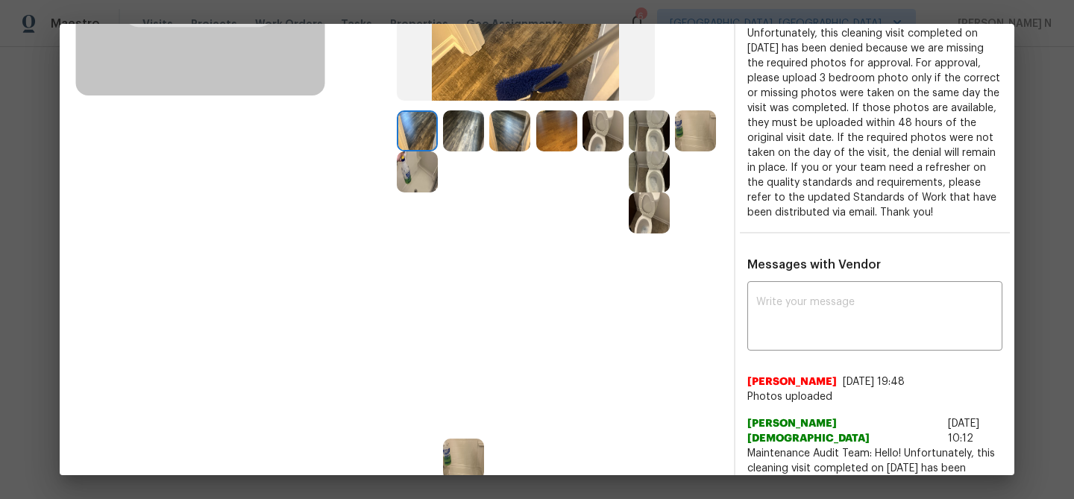
scroll to position [227, 0]
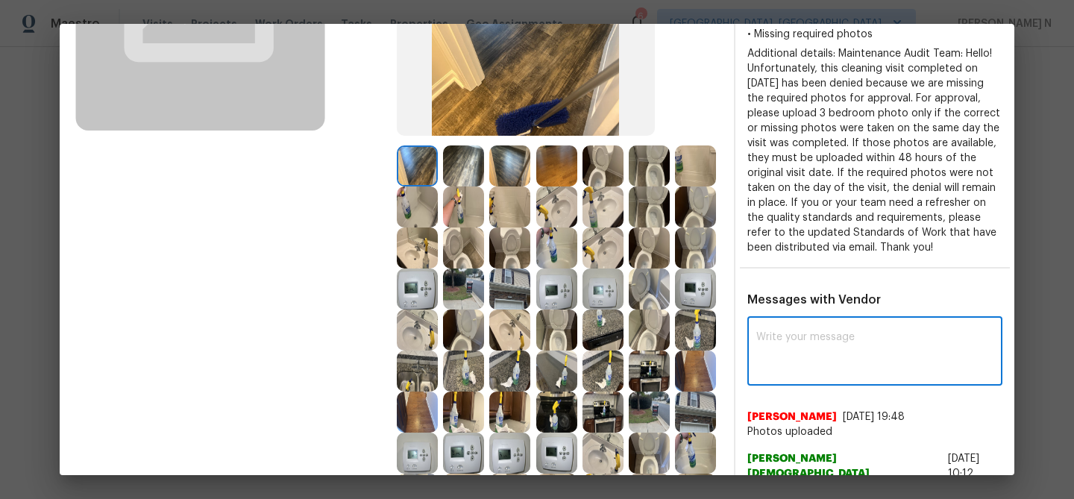
click at [807, 370] on textarea at bounding box center [874, 353] width 237 height 42
paste textarea "Maintenance Audit Team: Hello! Thank you for uploading the photo, after further…"
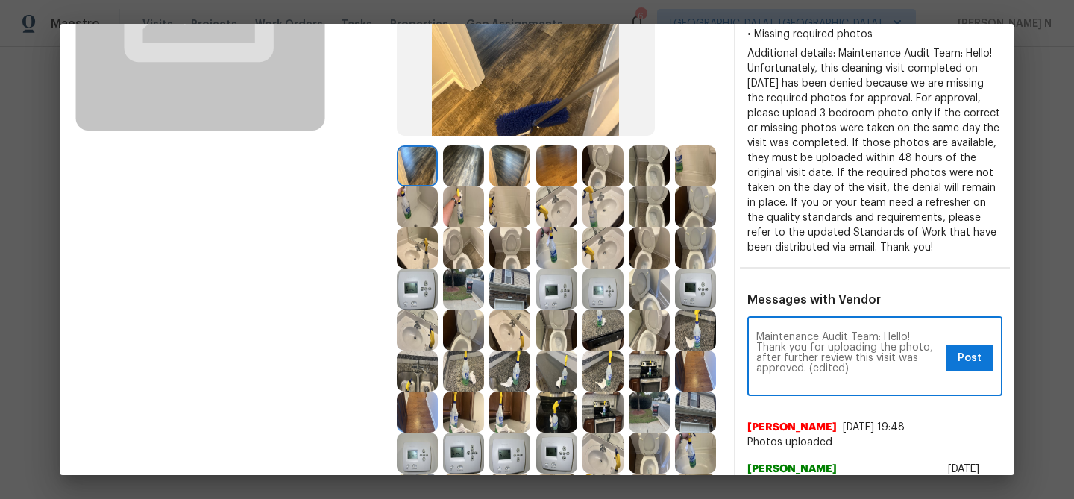
scroll to position [0, 0]
drag, startPoint x: 806, startPoint y: 385, endPoint x: 860, endPoint y: 383, distance: 53.7
click at [860, 383] on textarea "Maintenance Audit Team: Hello! Thank you for uploading the photo, after further…" at bounding box center [847, 358] width 183 height 52
type textarea "Maintenance Audit Team: Hello! Thank you for uploading the photo, after further…"
click at [965, 368] on span "Post" at bounding box center [969, 358] width 24 height 19
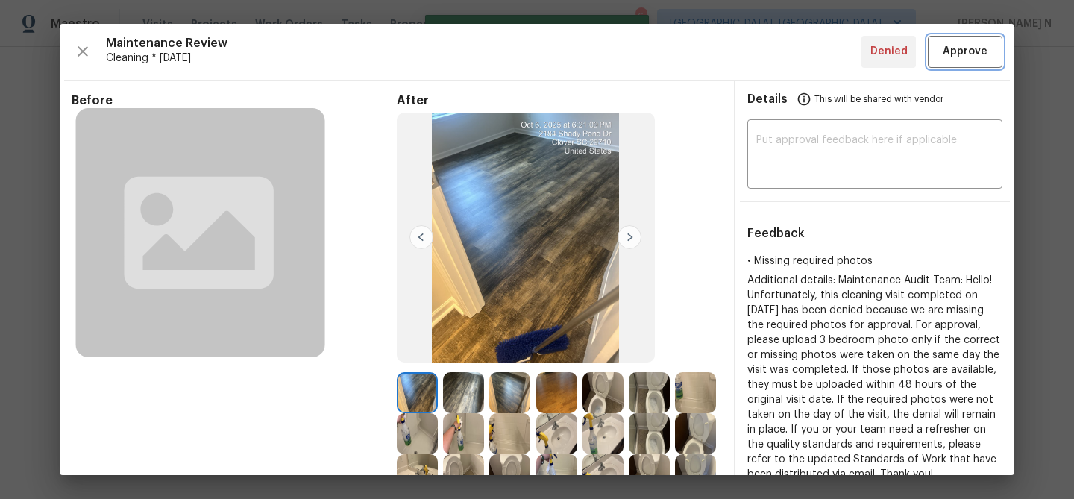
click at [966, 57] on span "Approve" at bounding box center [964, 51] width 45 height 19
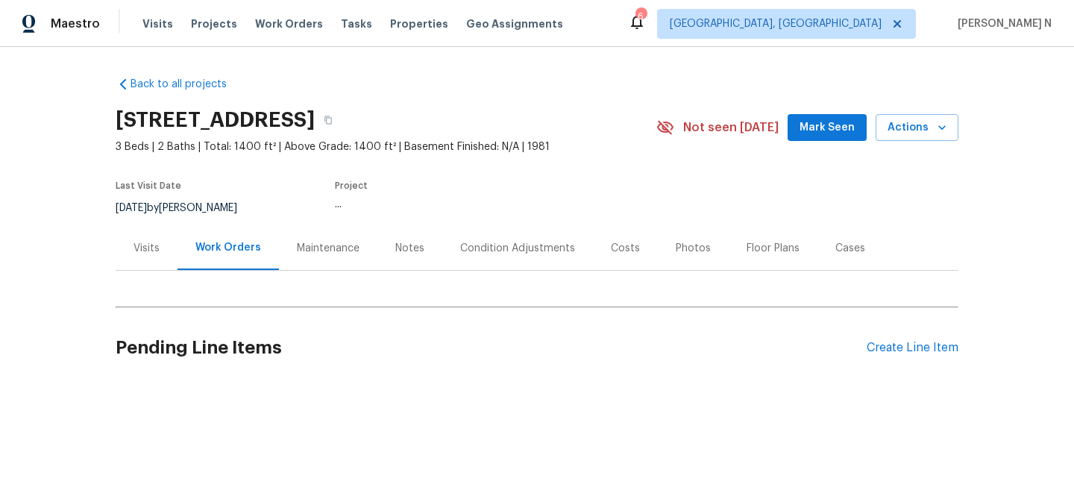
click at [329, 256] on div "Maintenance" at bounding box center [328, 248] width 98 height 44
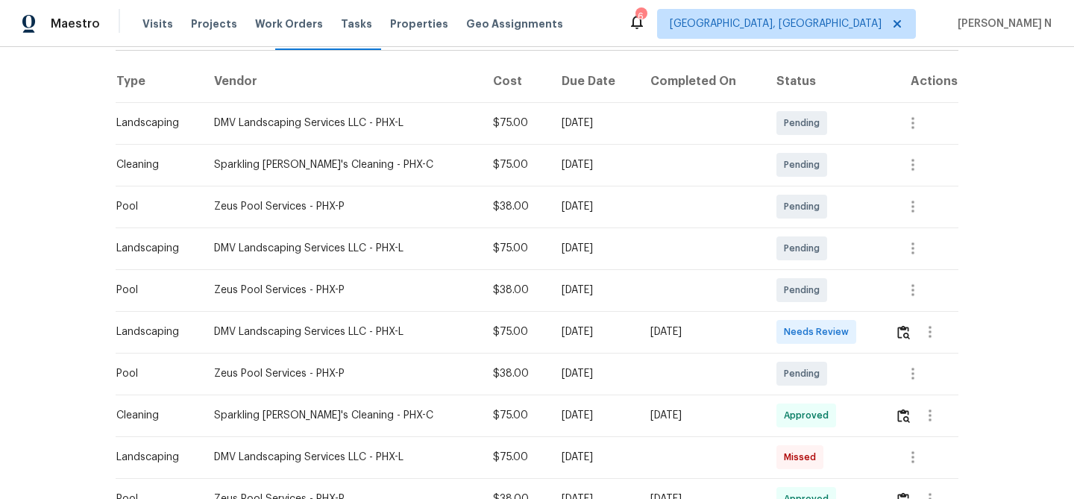
scroll to position [265, 0]
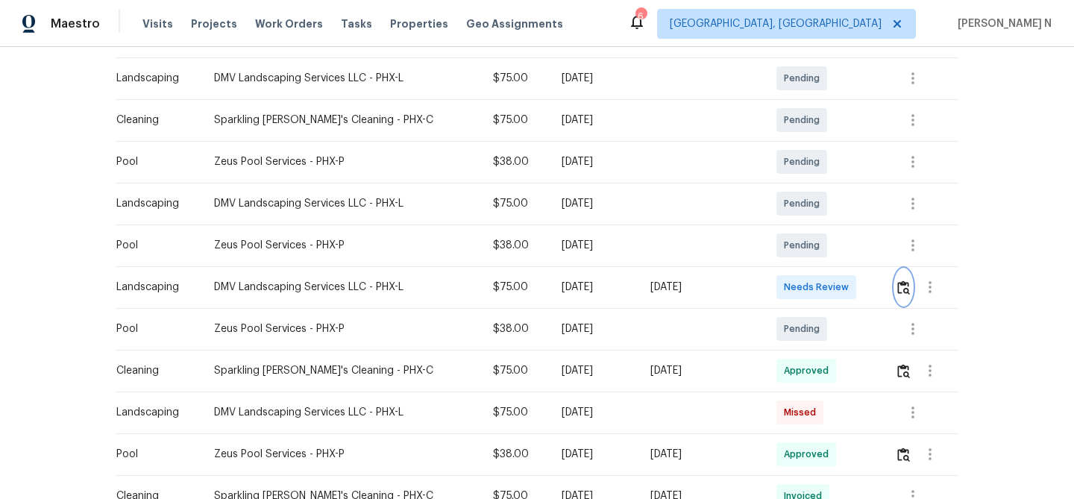
click at [907, 289] on img "button" at bounding box center [903, 287] width 13 height 14
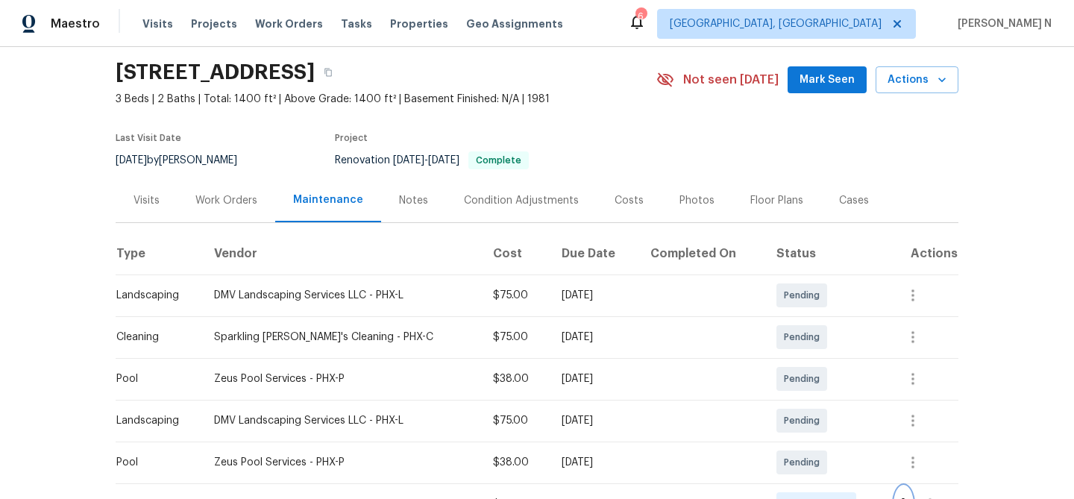
scroll to position [0, 0]
